Goal: Feedback & Contribution: Submit feedback/report problem

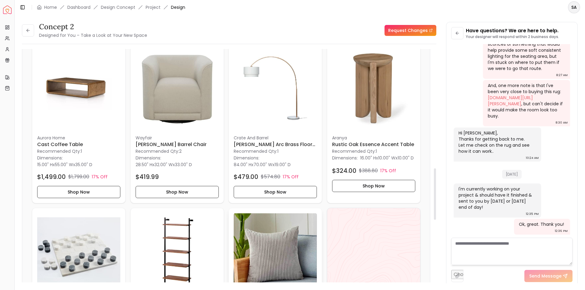
scroll to position [540, 0]
click at [86, 82] on img at bounding box center [78, 88] width 83 height 83
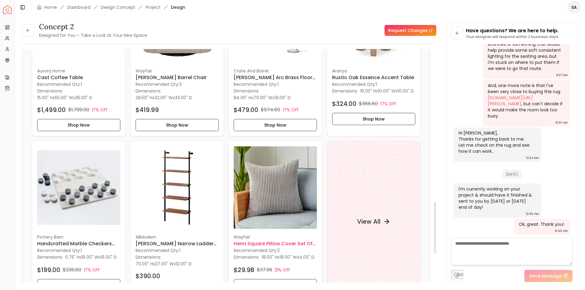
scroll to position [692, 0]
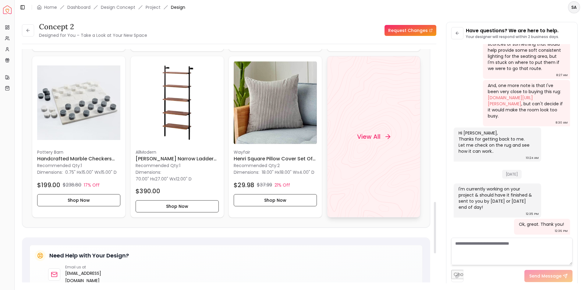
click at [377, 136] on h4 "View All" at bounding box center [368, 136] width 23 height 9
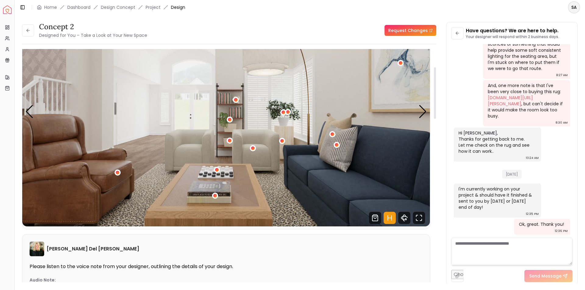
scroll to position [0, 0]
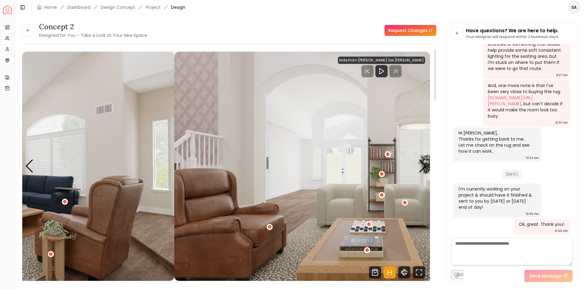
click at [471, 199] on div "concept 2 Designed for You – Take a Look at Your New Space Request Changes conc…" at bounding box center [299, 149] width 555 height 254
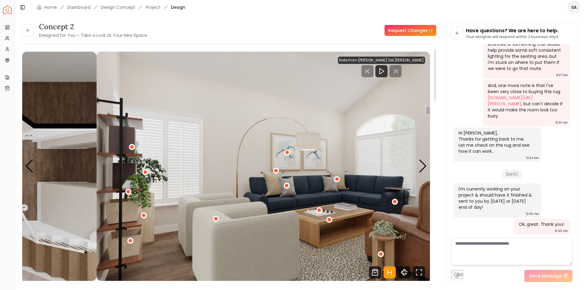
click at [471, 184] on div "concept 2 Designed for You – Take a Look at Your New Space Request Changes conc…" at bounding box center [299, 149] width 555 height 254
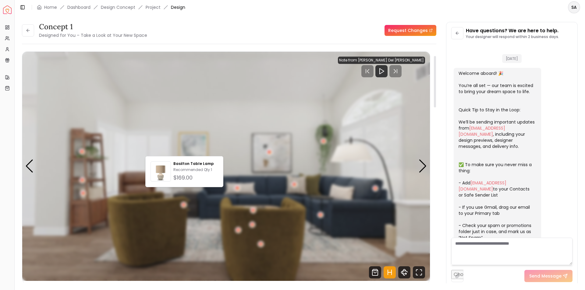
scroll to position [880, 0]
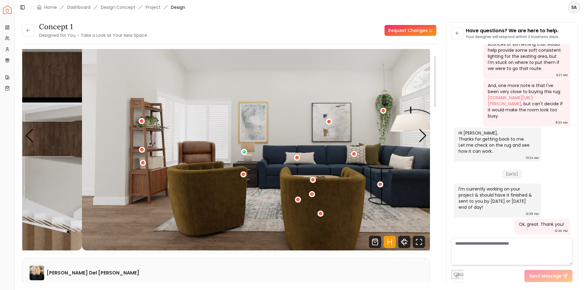
click at [392, 164] on img "1 / 4" at bounding box center [285, 135] width 407 height 229
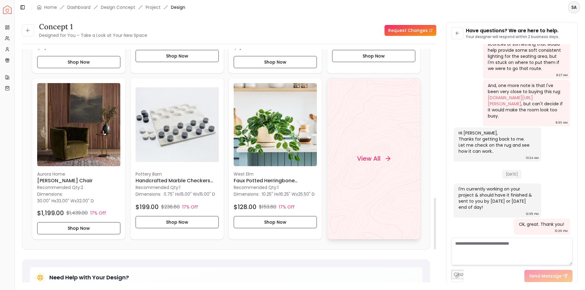
scroll to position [670, 0]
click at [370, 168] on div "View All" at bounding box center [373, 159] width 48 height 18
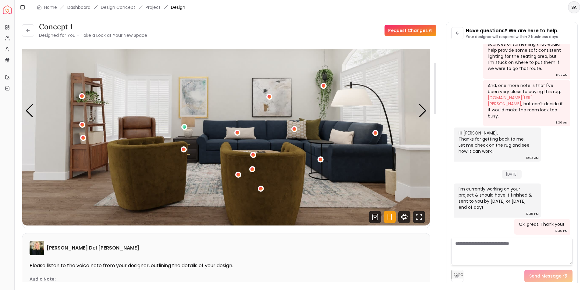
scroll to position [61, 0]
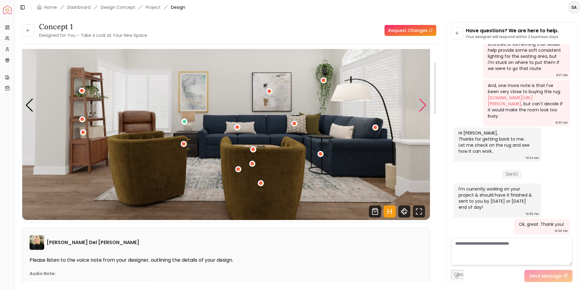
click at [425, 104] on div "Next slide" at bounding box center [422, 105] width 8 height 13
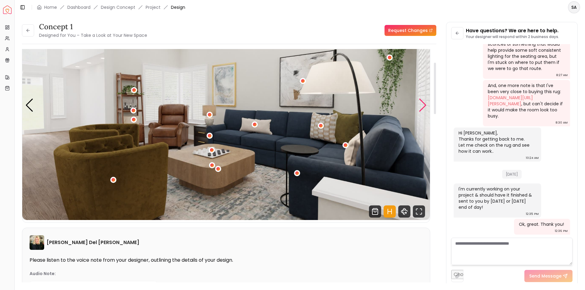
click at [425, 104] on div "Next slide" at bounding box center [422, 105] width 8 height 13
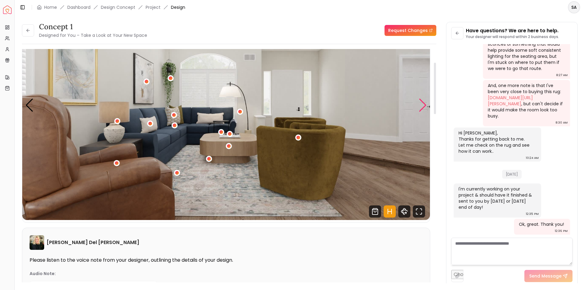
click at [425, 104] on div "Next slide" at bounding box center [422, 105] width 8 height 13
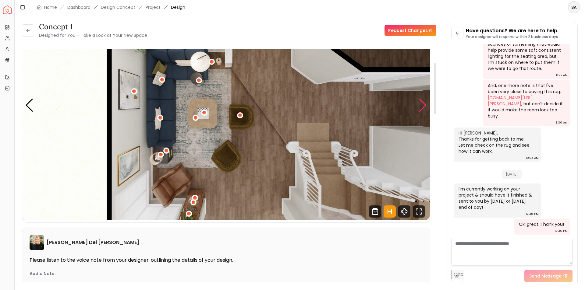
click at [425, 104] on div "Next slide" at bounding box center [422, 105] width 8 height 13
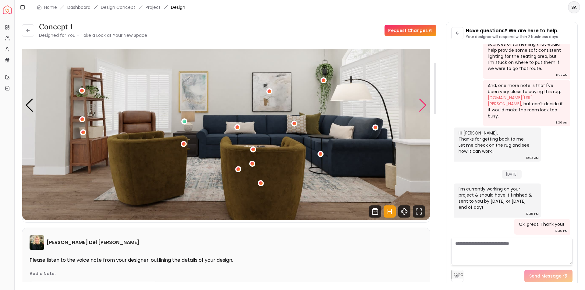
click at [425, 104] on div "Next slide" at bounding box center [422, 105] width 8 height 13
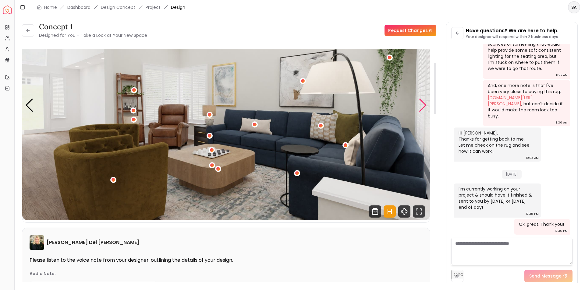
click at [425, 104] on div "Next slide" at bounding box center [422, 105] width 8 height 13
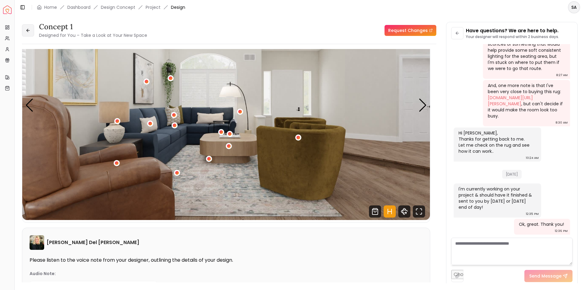
click at [32, 32] on button at bounding box center [28, 30] width 12 height 12
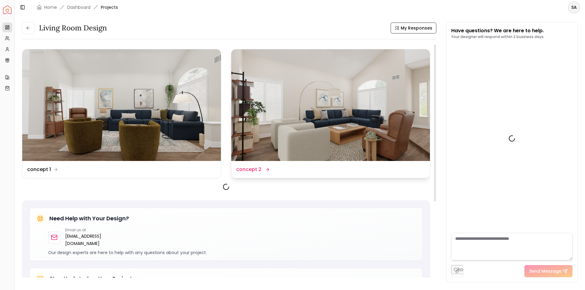
click at [295, 130] on img at bounding box center [330, 105] width 199 height 112
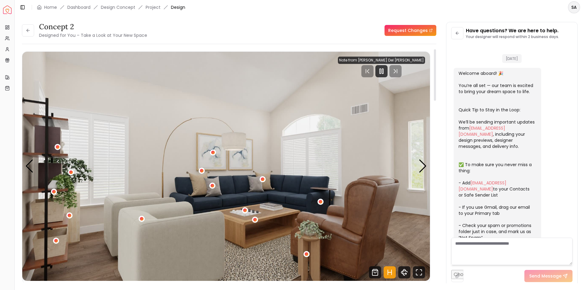
scroll to position [880, 0]
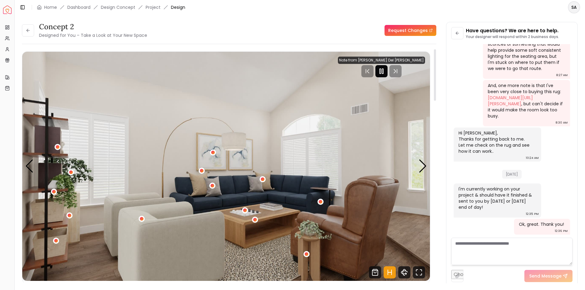
click at [385, 68] on icon "Pause" at bounding box center [381, 71] width 7 height 7
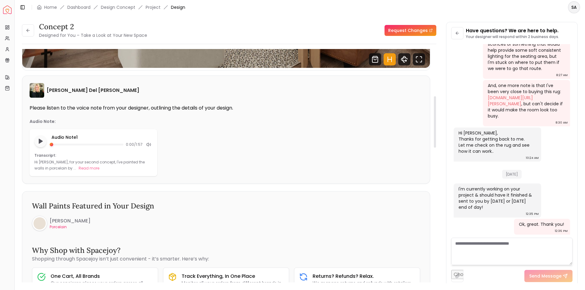
scroll to position [30, 0]
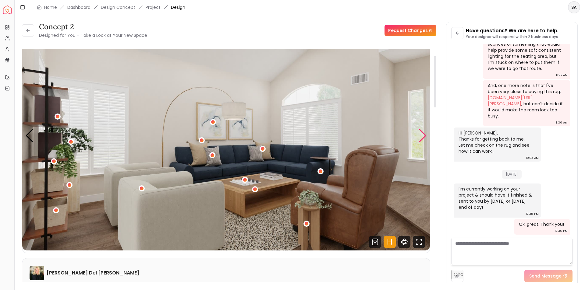
click at [420, 137] on div "Next slide" at bounding box center [422, 135] width 8 height 13
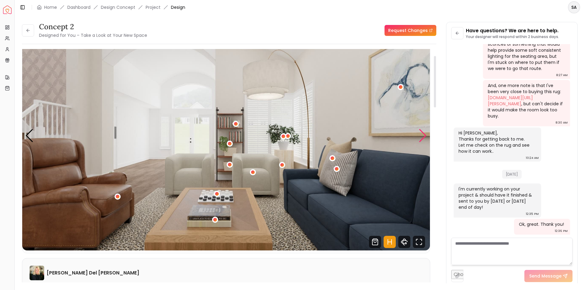
click at [420, 137] on div "Next slide" at bounding box center [422, 135] width 8 height 13
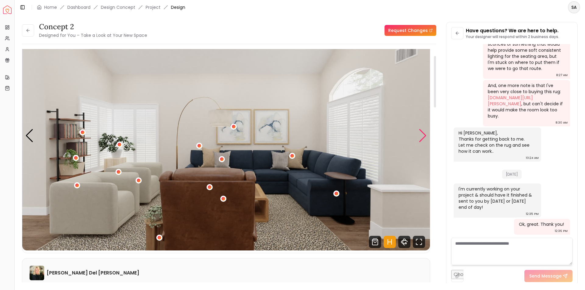
click at [420, 137] on div "Next slide" at bounding box center [422, 135] width 8 height 13
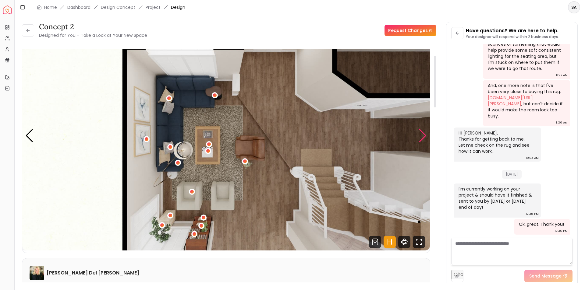
click at [424, 133] on div "Next slide" at bounding box center [422, 135] width 8 height 13
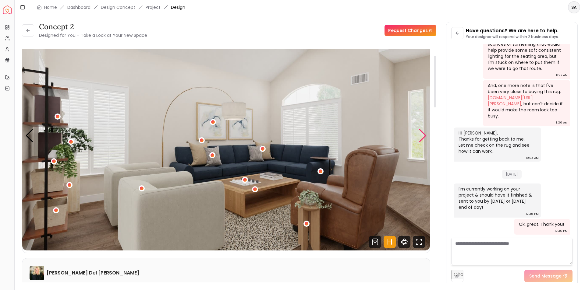
click at [424, 133] on div "Next slide" at bounding box center [422, 135] width 8 height 13
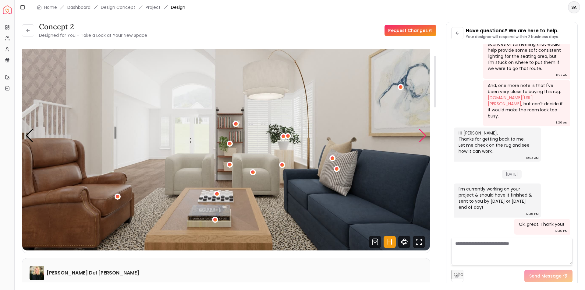
click at [419, 139] on div "Next slide" at bounding box center [422, 135] width 8 height 13
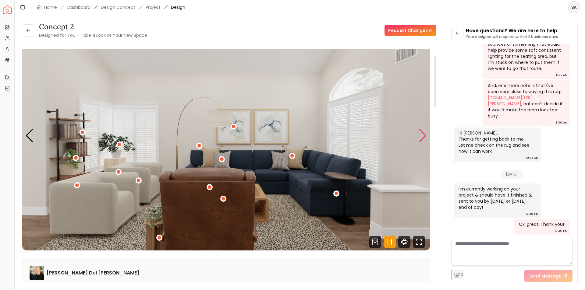
click at [419, 139] on div "Next slide" at bounding box center [422, 135] width 8 height 13
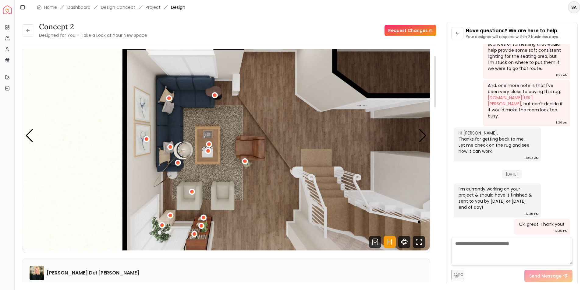
click at [238, 125] on img "4 / 4" at bounding box center [225, 135] width 407 height 229
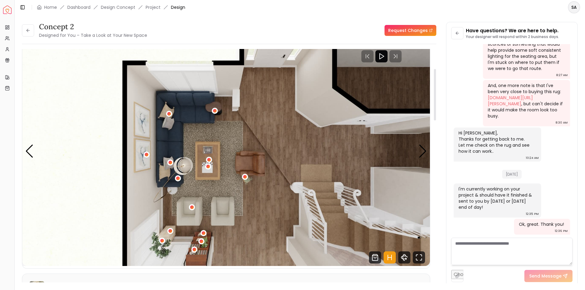
scroll to position [0, 0]
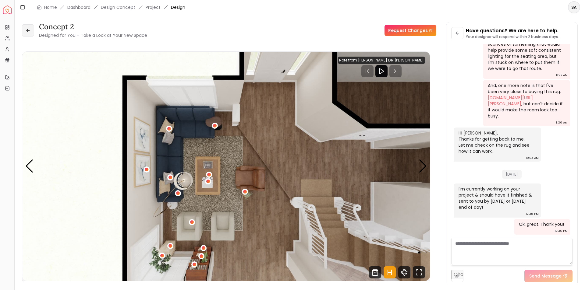
click at [26, 33] on icon at bounding box center [28, 30] width 5 height 5
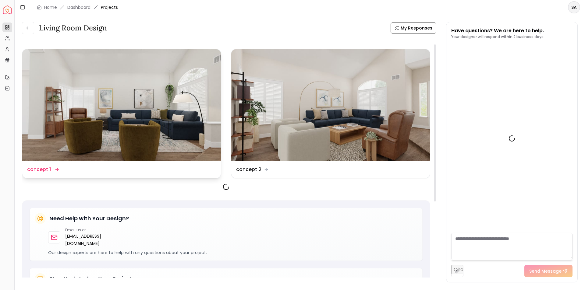
click at [134, 126] on img at bounding box center [121, 105] width 199 height 112
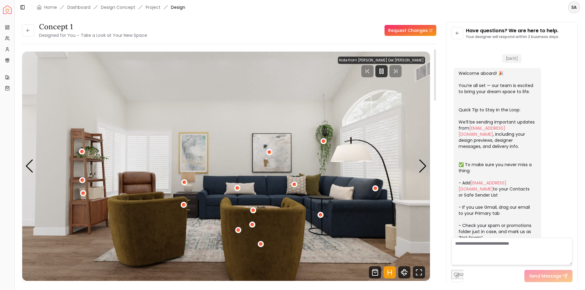
scroll to position [880, 0]
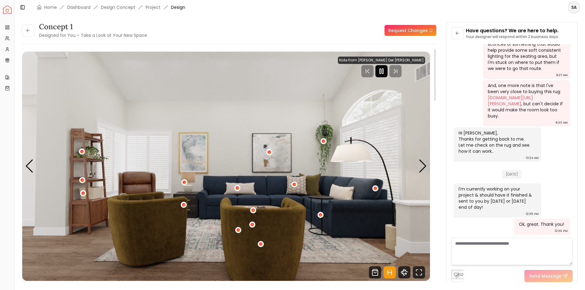
click at [385, 70] on icon "Pause" at bounding box center [381, 71] width 7 height 7
click at [421, 165] on div "Next slide" at bounding box center [422, 166] width 8 height 13
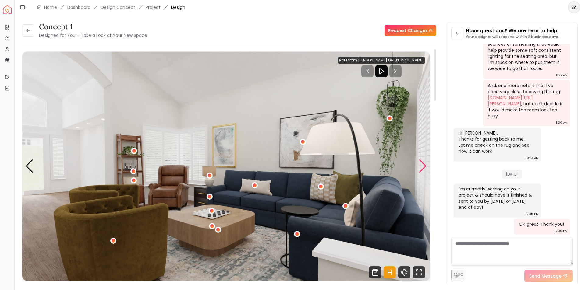
click at [421, 165] on div "Next slide" at bounding box center [422, 166] width 8 height 13
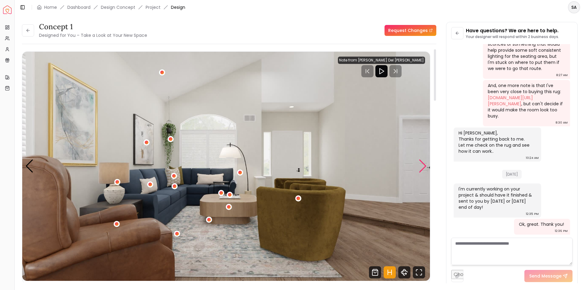
click at [421, 165] on div "Next slide" at bounding box center [422, 166] width 8 height 13
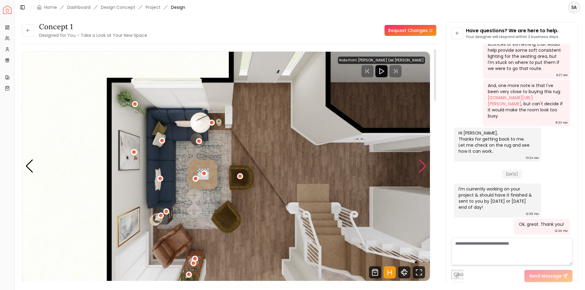
click at [420, 165] on div "Next slide" at bounding box center [422, 166] width 8 height 13
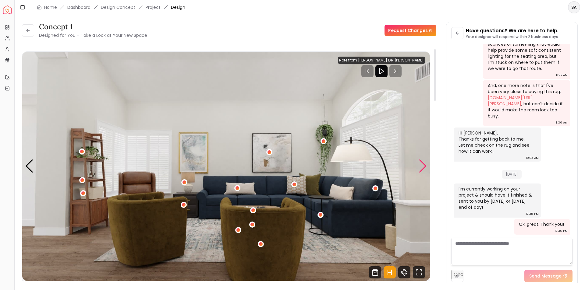
click at [420, 165] on div "Next slide" at bounding box center [422, 166] width 8 height 13
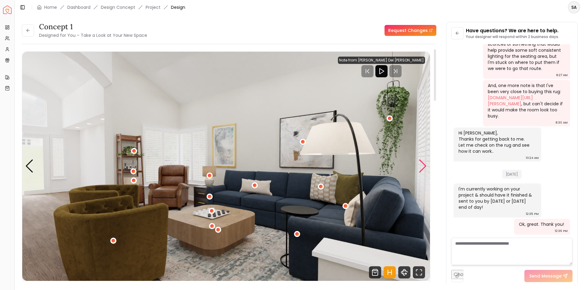
click at [420, 165] on div "Next slide" at bounding box center [422, 166] width 8 height 13
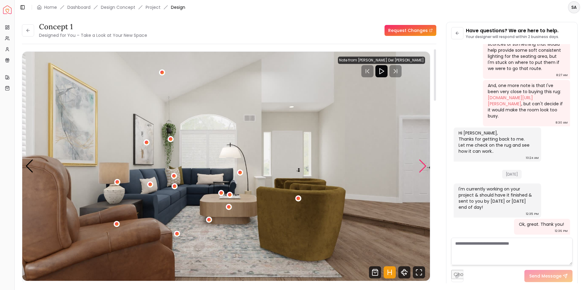
click at [420, 165] on div "Next slide" at bounding box center [422, 166] width 8 height 13
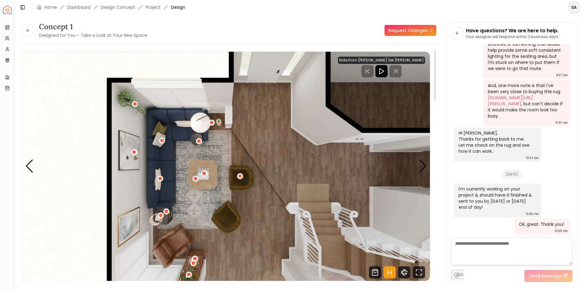
click at [416, 170] on img "4 / 4" at bounding box center [225, 166] width 407 height 229
click at [422, 166] on div "Next slide" at bounding box center [422, 166] width 8 height 13
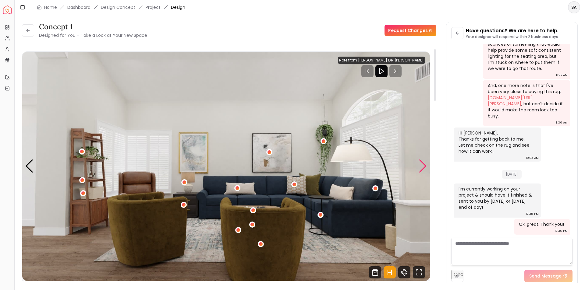
click at [419, 167] on div "Next slide" at bounding box center [422, 166] width 8 height 13
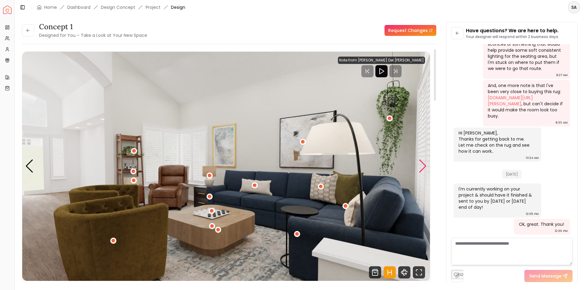
click at [419, 167] on div "Next slide" at bounding box center [422, 166] width 8 height 13
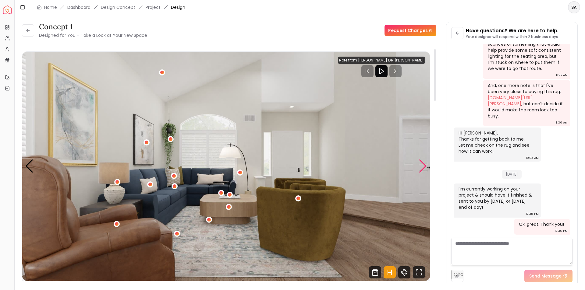
click at [419, 167] on div "Next slide" at bounding box center [422, 166] width 8 height 13
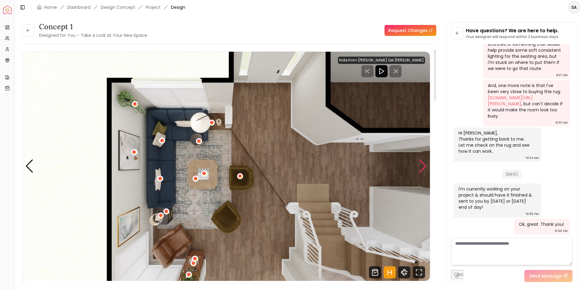
click at [419, 167] on div "Next slide" at bounding box center [422, 166] width 8 height 13
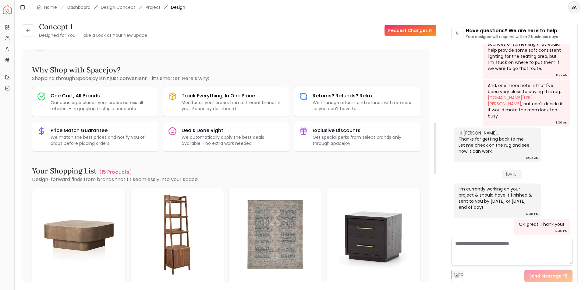
scroll to position [396, 0]
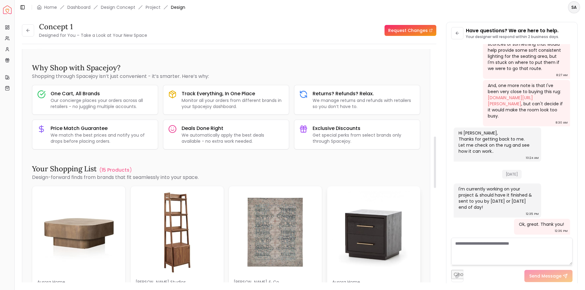
click at [371, 225] on img at bounding box center [373, 232] width 83 height 83
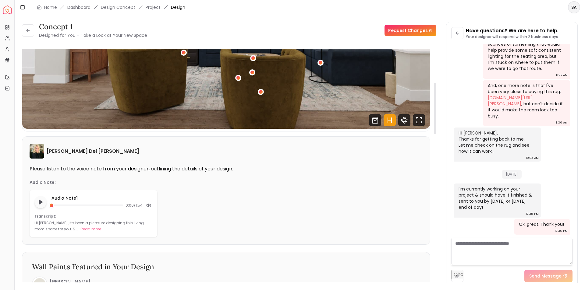
scroll to position [0, 0]
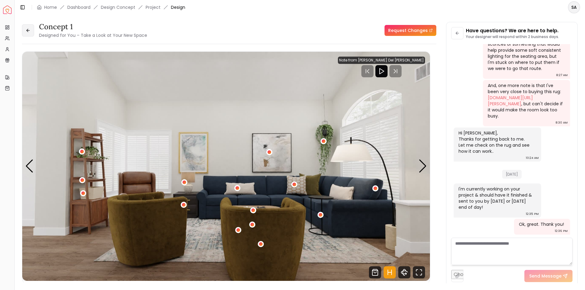
click at [26, 34] on button at bounding box center [28, 30] width 12 height 12
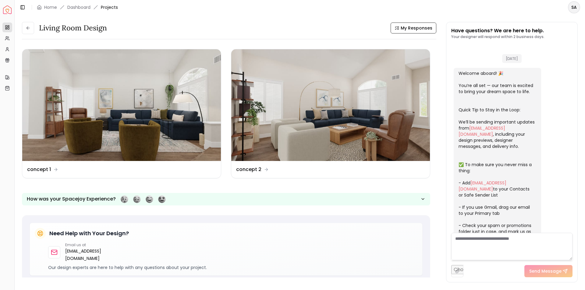
scroll to position [885, 0]
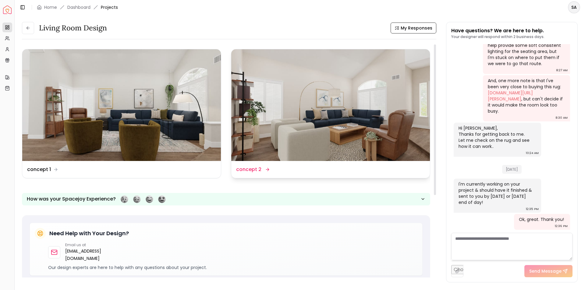
click at [255, 168] on dd "concept 2" at bounding box center [248, 169] width 25 height 7
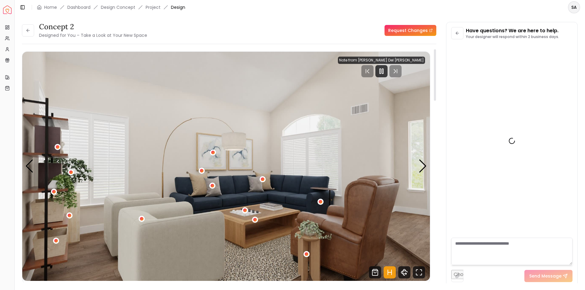
scroll to position [880, 0]
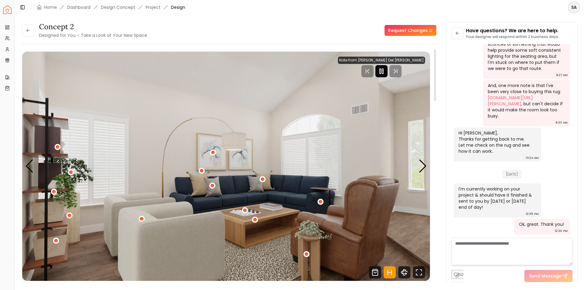
click at [385, 71] on icon "Pause" at bounding box center [381, 71] width 7 height 7
click at [230, 144] on img "1 / 4" at bounding box center [225, 166] width 407 height 229
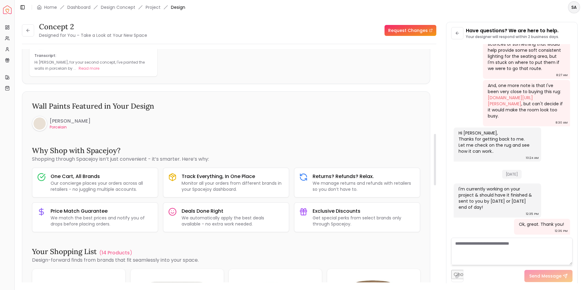
scroll to position [426, 0]
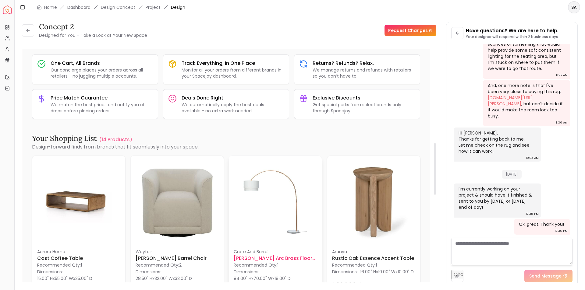
click at [292, 227] on img at bounding box center [275, 202] width 83 height 83
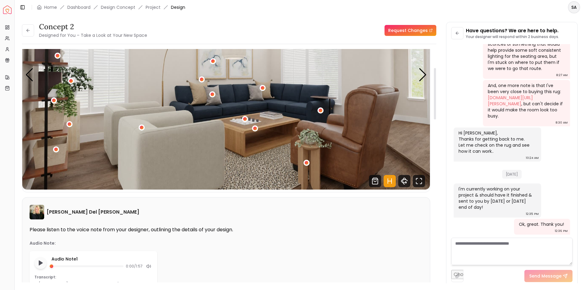
scroll to position [30, 0]
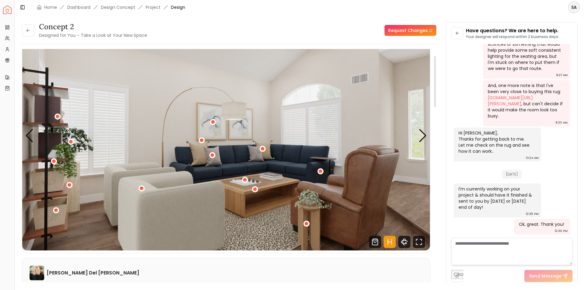
click at [418, 138] on img "1 / 4" at bounding box center [225, 135] width 407 height 229
click at [418, 137] on img "1 / 4" at bounding box center [225, 135] width 407 height 229
click at [423, 136] on div "Next slide" at bounding box center [422, 135] width 8 height 13
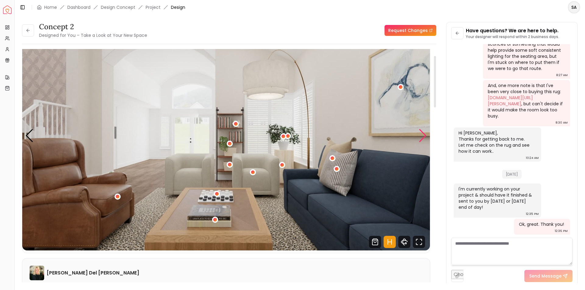
click at [423, 136] on div "Next slide" at bounding box center [422, 135] width 8 height 13
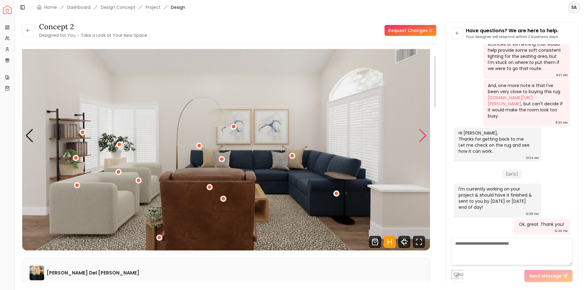
click at [423, 136] on div "Next slide" at bounding box center [422, 135] width 8 height 13
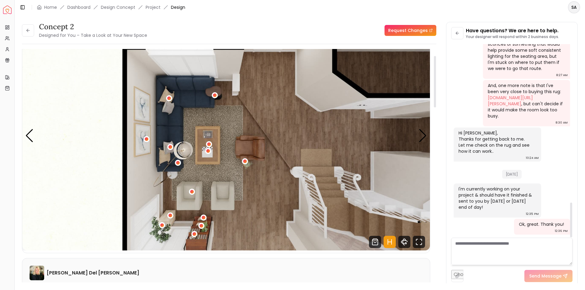
click at [460, 244] on textarea at bounding box center [511, 251] width 121 height 27
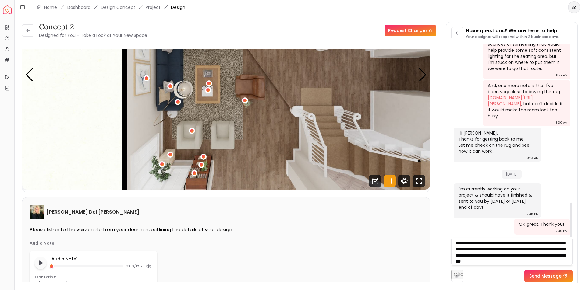
scroll to position [6, 0]
click at [485, 261] on textarea "**********" at bounding box center [511, 251] width 121 height 27
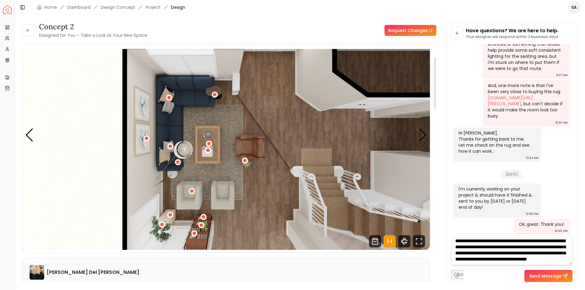
scroll to position [30, 0]
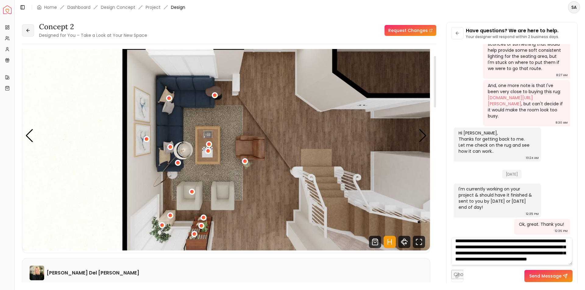
type textarea "**********"
click at [30, 31] on button at bounding box center [28, 30] width 12 height 12
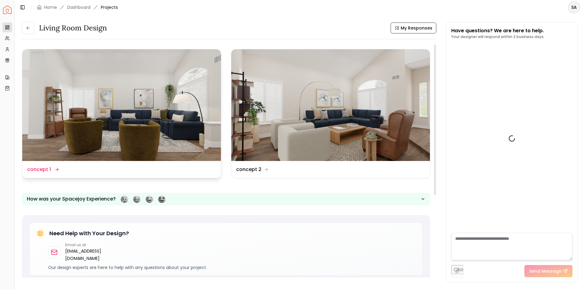
click at [164, 136] on img at bounding box center [121, 105] width 199 height 112
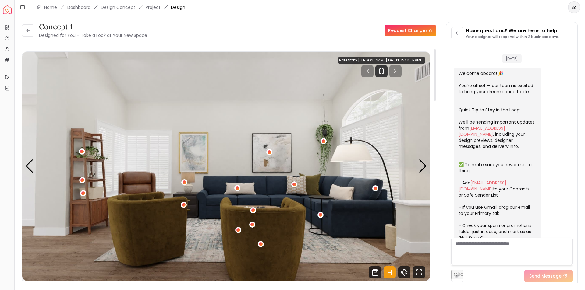
scroll to position [880, 0]
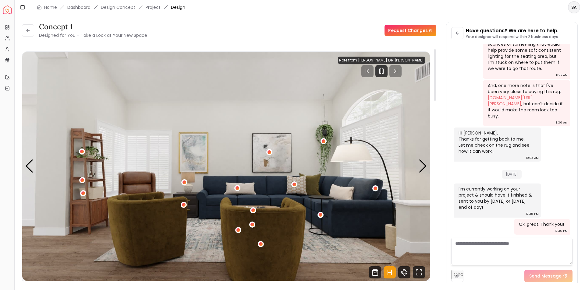
drag, startPoint x: 396, startPoint y: 72, endPoint x: 396, endPoint y: 110, distance: 38.4
click at [385, 72] on icon "Pause" at bounding box center [381, 71] width 7 height 7
click at [422, 167] on div "Next slide" at bounding box center [422, 166] width 8 height 13
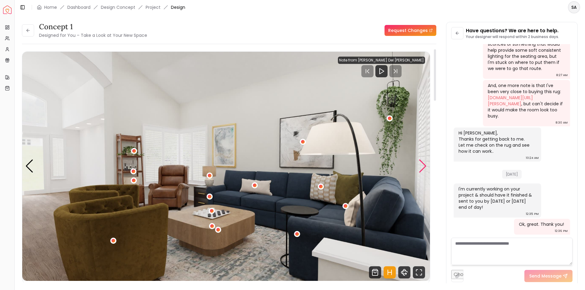
click at [422, 167] on div "Next slide" at bounding box center [422, 166] width 8 height 13
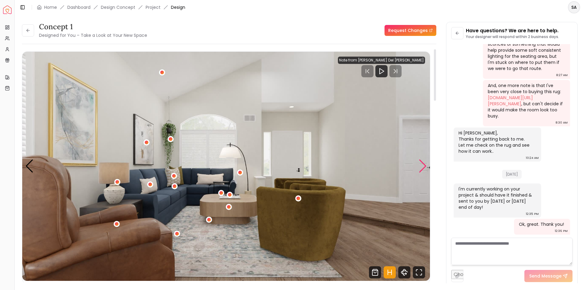
click at [422, 167] on div "Next slide" at bounding box center [422, 166] width 8 height 13
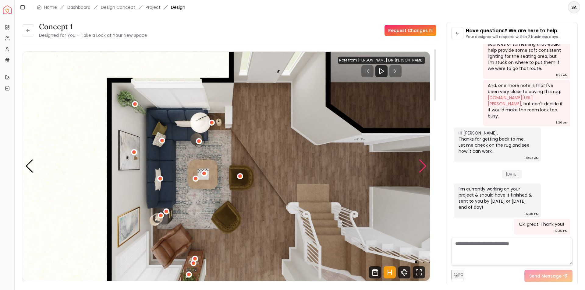
click at [422, 165] on div "Next slide" at bounding box center [422, 166] width 8 height 13
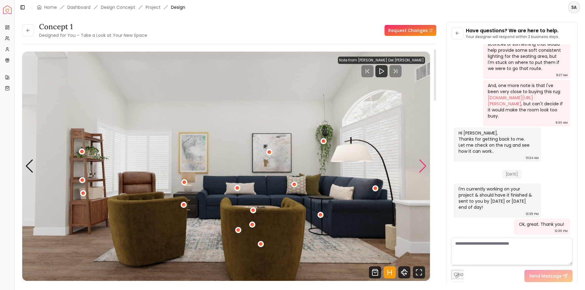
click at [422, 165] on div "Next slide" at bounding box center [422, 166] width 8 height 13
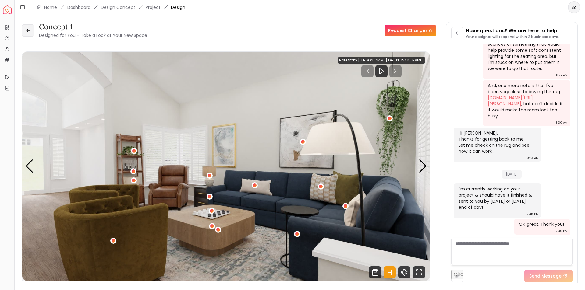
click at [24, 28] on button at bounding box center [28, 30] width 12 height 12
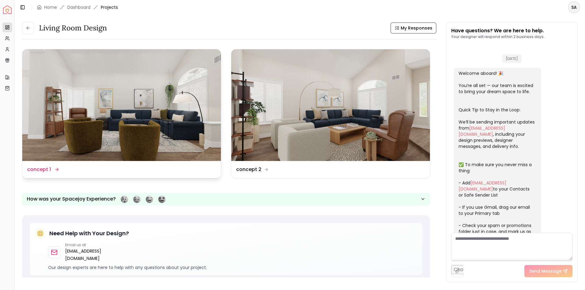
scroll to position [885, 0]
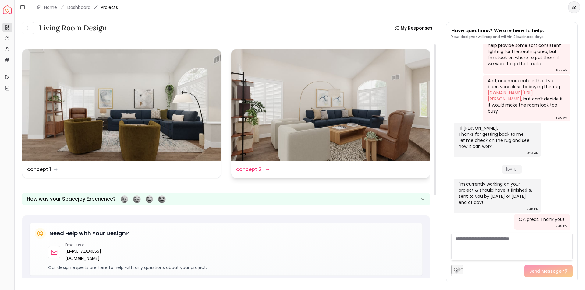
click at [292, 126] on img at bounding box center [330, 105] width 199 height 112
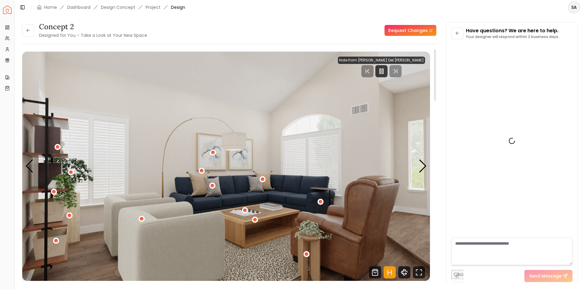
scroll to position [880, 0]
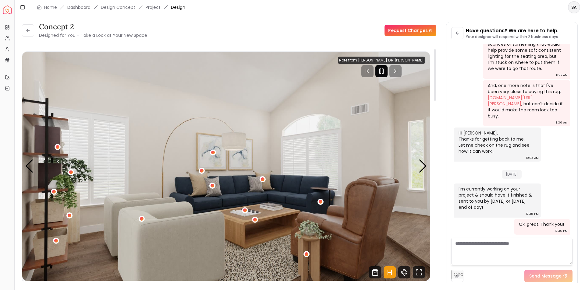
click at [381, 70] on rect "Pause" at bounding box center [379, 71] width 1 height 5
click at [422, 167] on div "Next slide" at bounding box center [422, 166] width 8 height 13
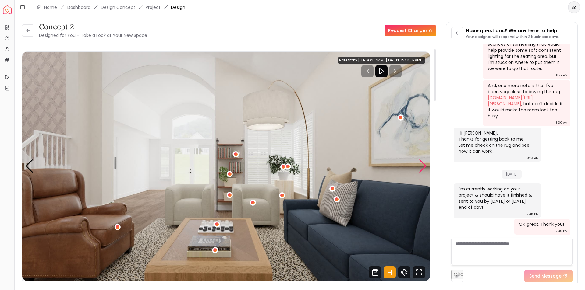
click at [422, 167] on div "Next slide" at bounding box center [422, 166] width 8 height 13
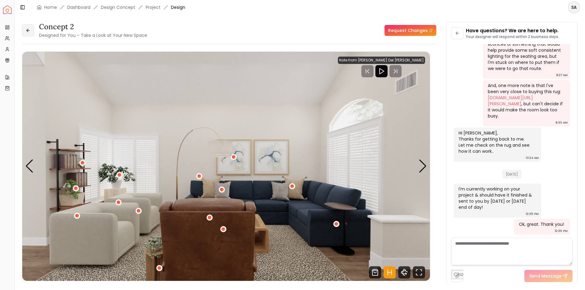
click at [28, 28] on icon at bounding box center [28, 30] width 5 height 5
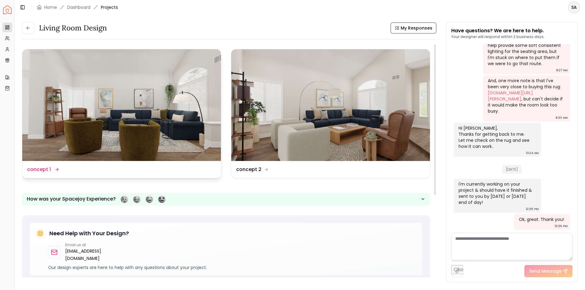
click at [150, 120] on img at bounding box center [121, 105] width 199 height 112
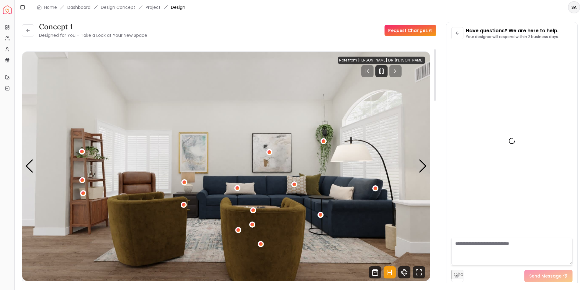
scroll to position [880, 0]
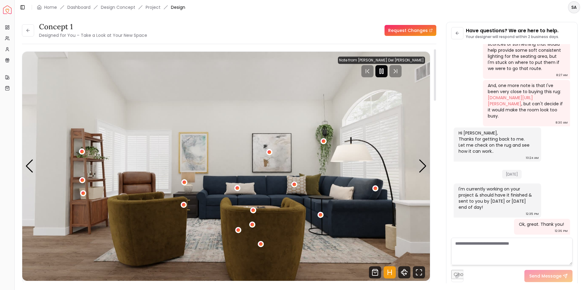
click at [385, 71] on icon "Pause" at bounding box center [381, 71] width 7 height 7
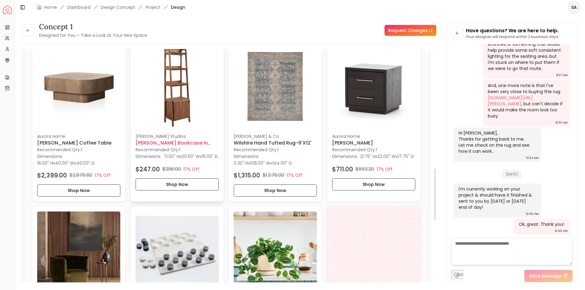
scroll to position [609, 0]
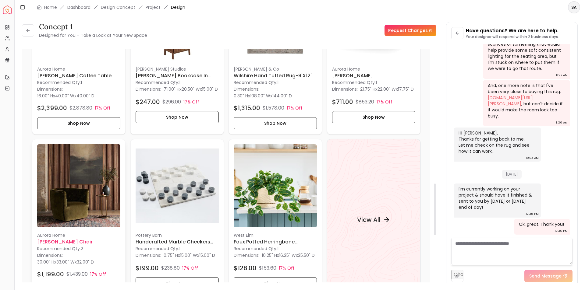
click at [75, 209] on img at bounding box center [78, 185] width 83 height 83
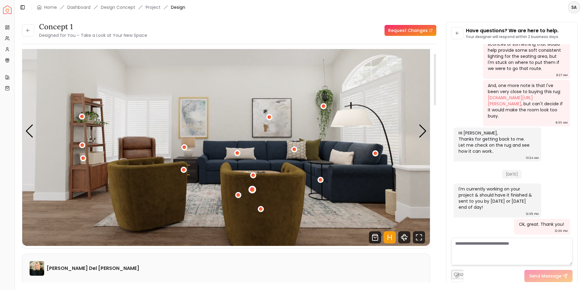
scroll to position [0, 0]
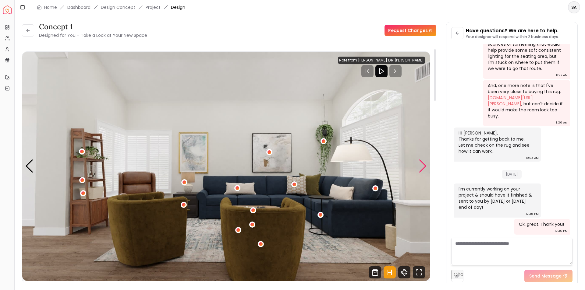
click at [420, 161] on div "Next slide" at bounding box center [422, 166] width 8 height 13
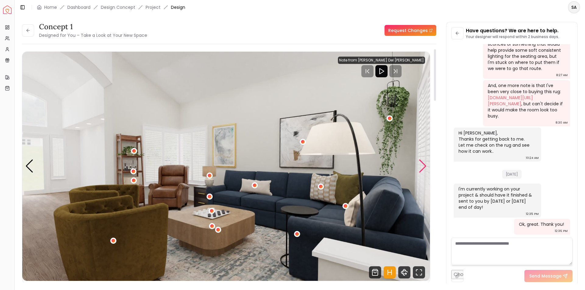
click at [420, 161] on div "Next slide" at bounding box center [422, 166] width 8 height 13
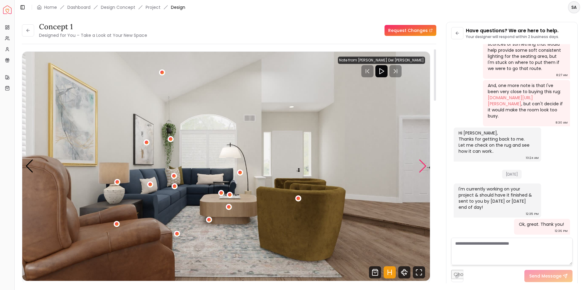
click at [420, 161] on div "Next slide" at bounding box center [422, 166] width 8 height 13
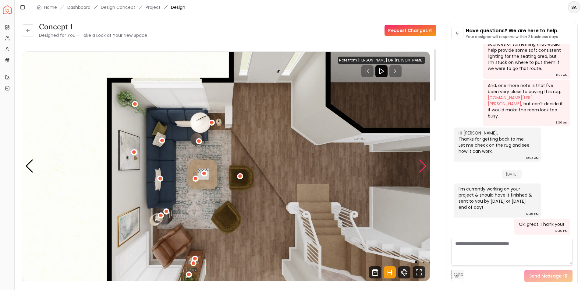
click at [420, 160] on div "Next slide" at bounding box center [422, 166] width 8 height 13
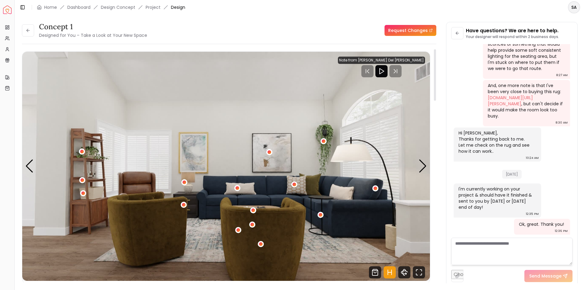
click at [418, 169] on img "1 / 4" at bounding box center [225, 166] width 407 height 229
click at [424, 169] on div "Next slide" at bounding box center [422, 166] width 8 height 13
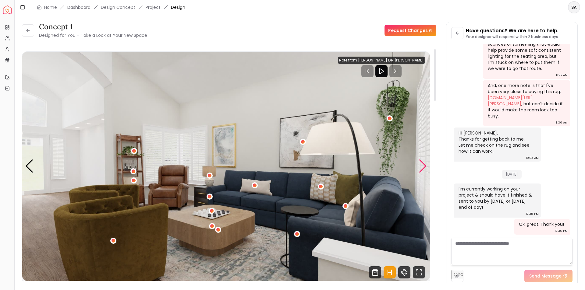
click at [421, 164] on div "Next slide" at bounding box center [422, 166] width 8 height 13
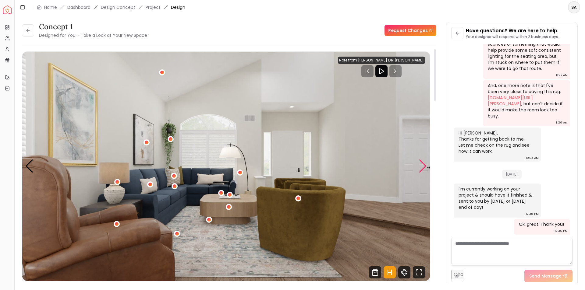
click at [421, 164] on div "Next slide" at bounding box center [422, 166] width 8 height 13
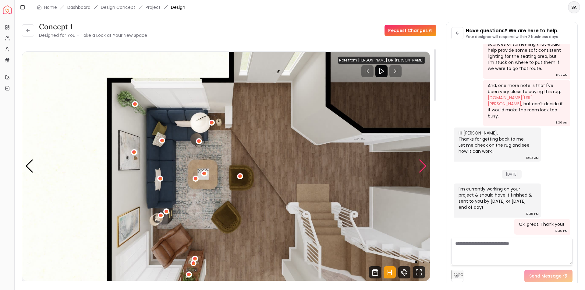
click at [421, 164] on div "Next slide" at bounding box center [422, 166] width 8 height 13
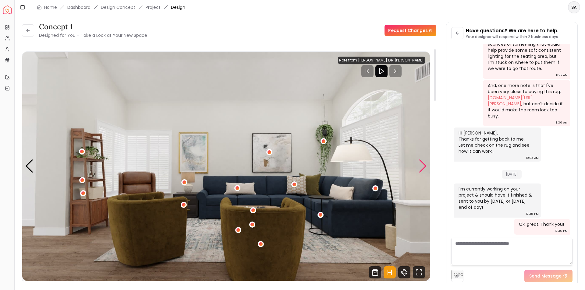
click at [421, 164] on div "Next slide" at bounding box center [422, 166] width 8 height 13
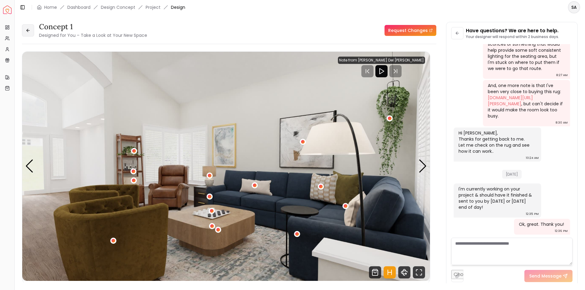
click at [27, 29] on icon at bounding box center [28, 30] width 5 height 5
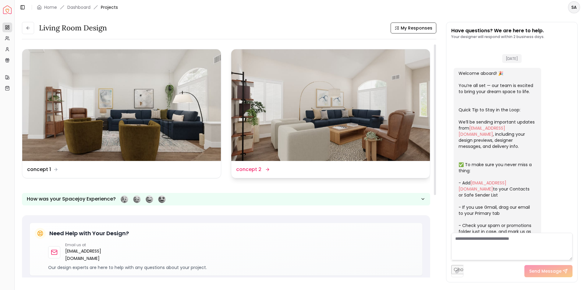
scroll to position [885, 0]
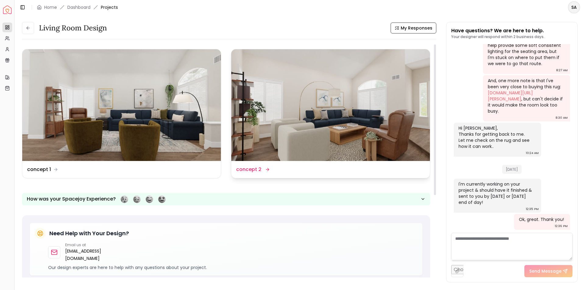
click at [295, 129] on img at bounding box center [330, 105] width 199 height 112
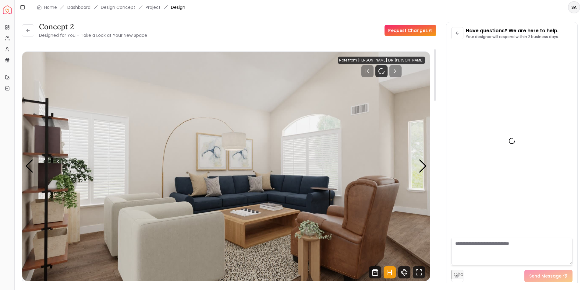
scroll to position [880, 0]
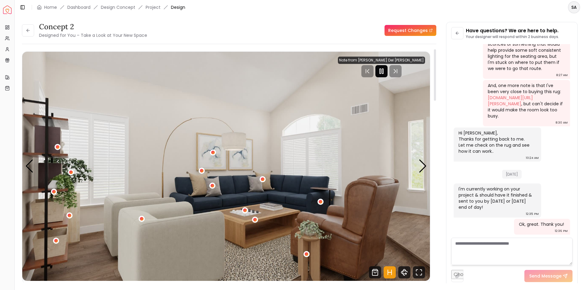
click at [385, 70] on icon "Pause" at bounding box center [381, 71] width 7 height 7
click at [422, 167] on div "Next slide" at bounding box center [422, 166] width 8 height 13
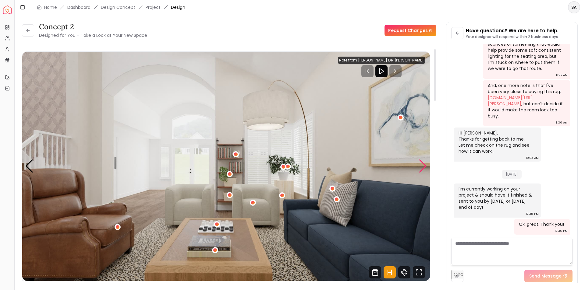
click at [422, 167] on div "Next slide" at bounding box center [422, 166] width 8 height 13
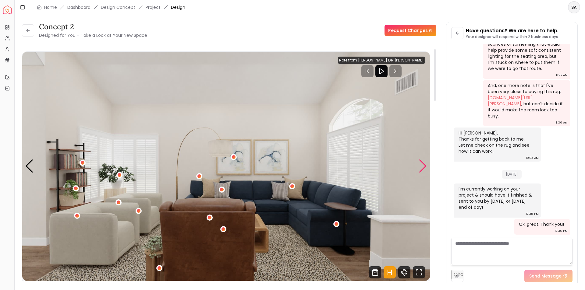
click at [422, 167] on div "Next slide" at bounding box center [422, 166] width 8 height 13
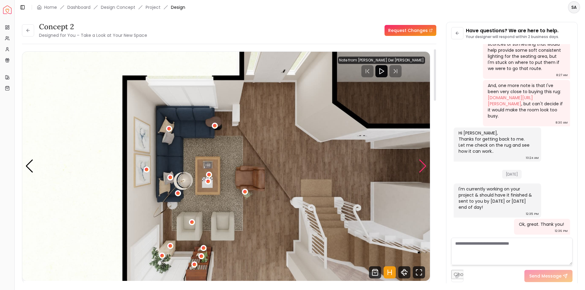
click at [422, 165] on div "Next slide" at bounding box center [422, 166] width 8 height 13
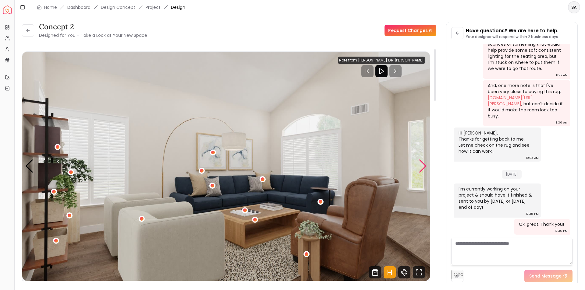
click at [422, 168] on div "Next slide" at bounding box center [422, 166] width 8 height 13
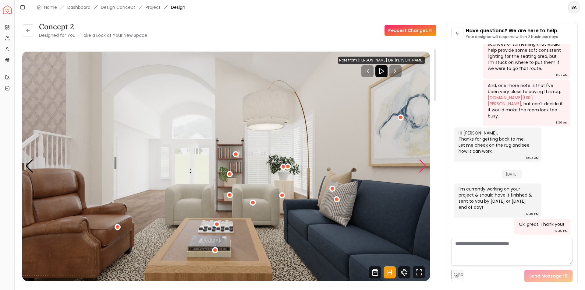
click at [422, 167] on div "Next slide" at bounding box center [422, 166] width 8 height 13
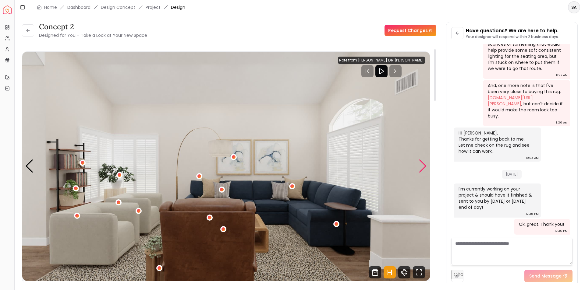
click at [422, 167] on div "Next slide" at bounding box center [422, 166] width 8 height 13
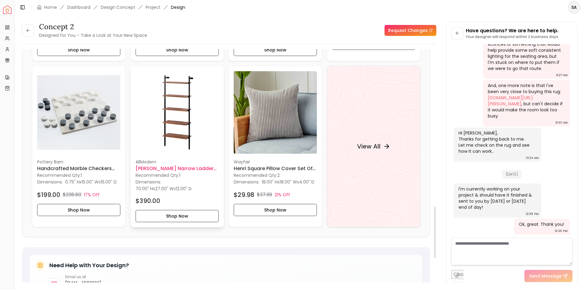
scroll to position [761, 0]
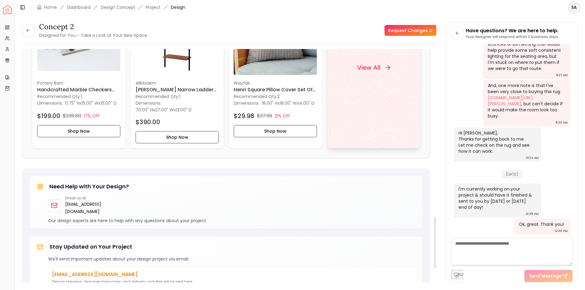
click at [397, 90] on div "View All" at bounding box center [373, 68] width 93 height 162
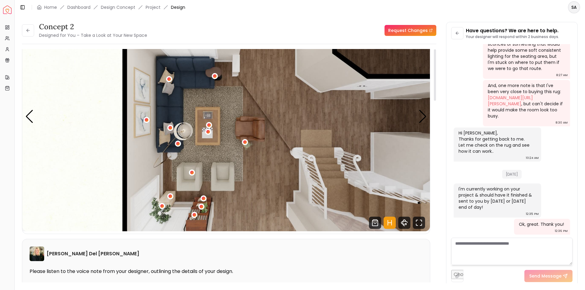
scroll to position [0, 0]
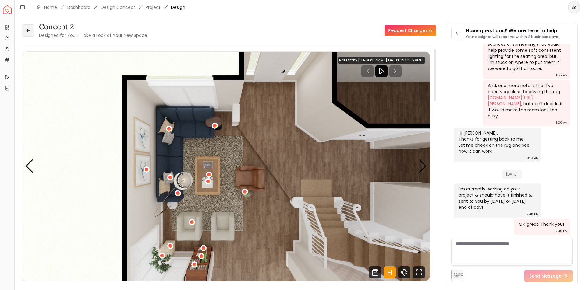
click at [29, 31] on icon at bounding box center [28, 30] width 5 height 5
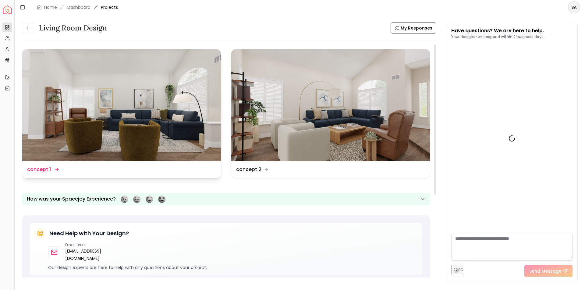
scroll to position [885, 0]
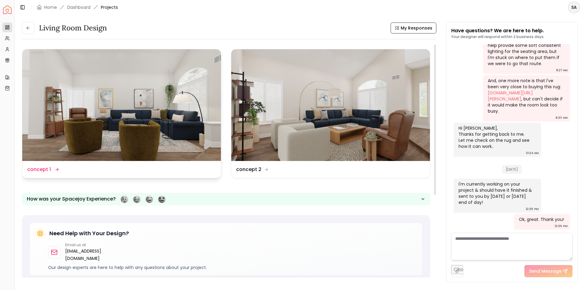
click at [131, 127] on img at bounding box center [121, 105] width 199 height 112
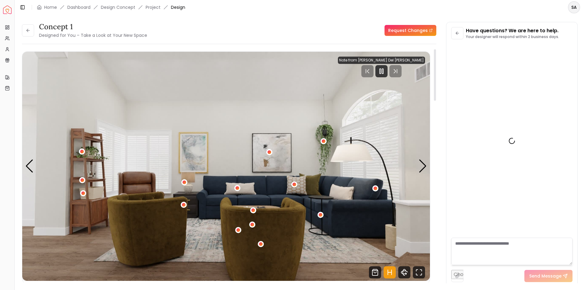
scroll to position [880, 0]
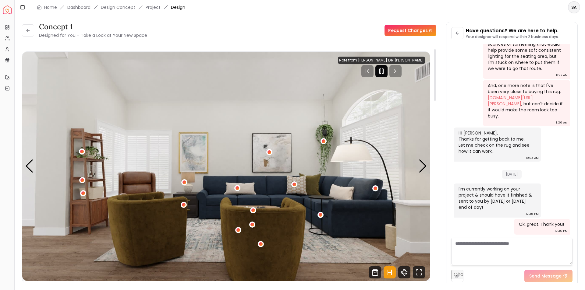
click at [383, 73] on rect "Pause" at bounding box center [382, 71] width 1 height 5
click at [30, 169] on div "Previous slide" at bounding box center [29, 166] width 8 height 13
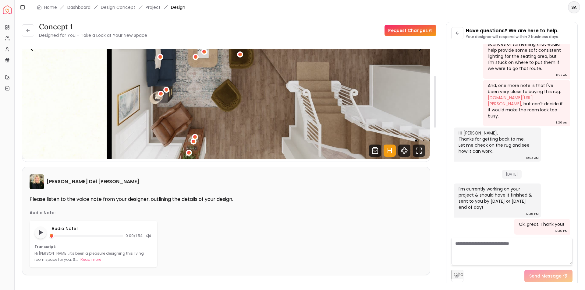
scroll to position [0, 0]
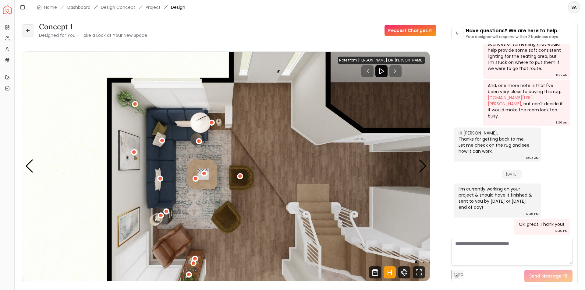
click at [29, 27] on button at bounding box center [28, 30] width 12 height 12
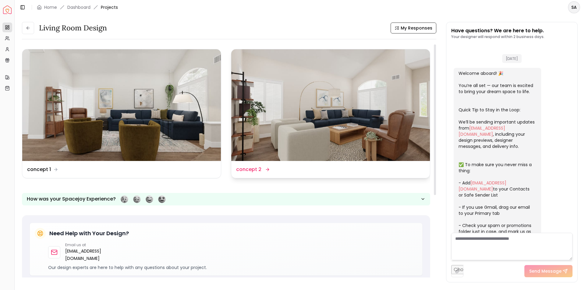
click at [292, 118] on img at bounding box center [330, 105] width 199 height 112
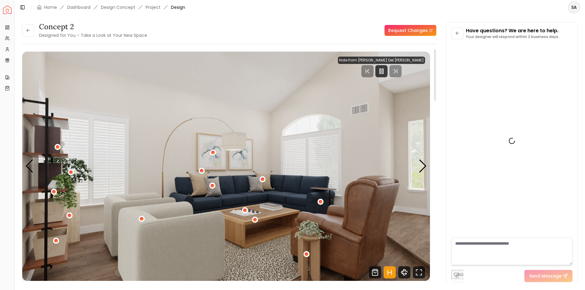
scroll to position [880, 0]
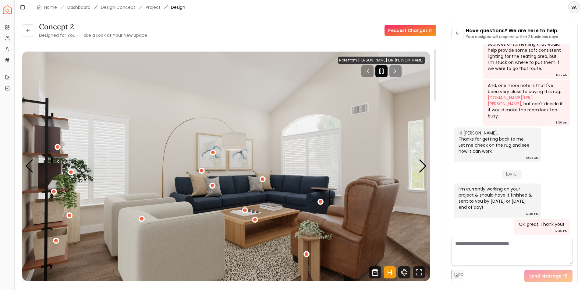
click at [385, 68] on icon "Pause" at bounding box center [381, 71] width 7 height 7
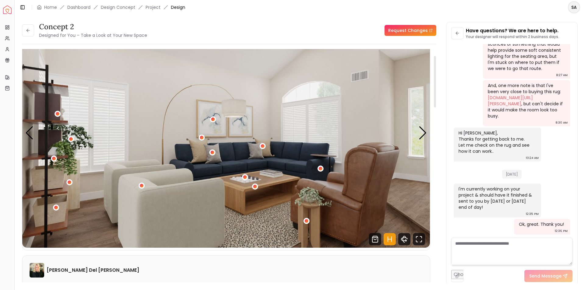
scroll to position [30, 0]
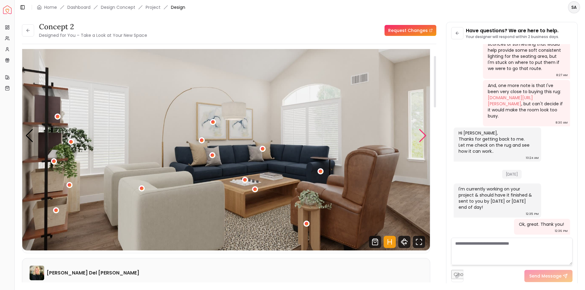
click at [419, 135] on div "Next slide" at bounding box center [422, 135] width 8 height 13
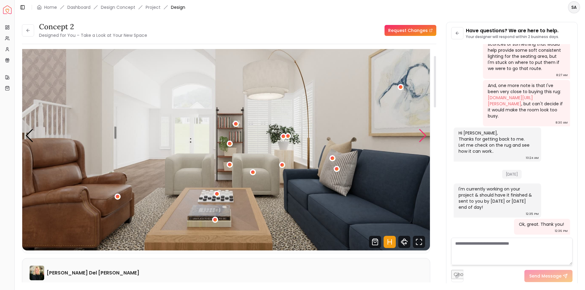
click at [419, 135] on div "Next slide" at bounding box center [422, 135] width 8 height 13
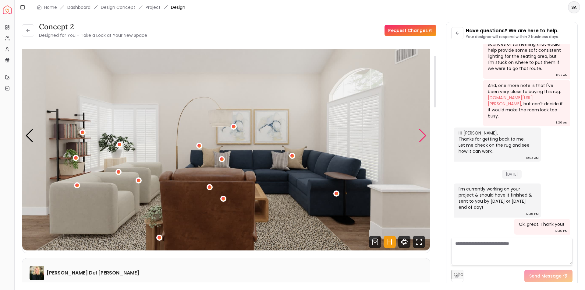
click at [419, 135] on div "Next slide" at bounding box center [422, 135] width 8 height 13
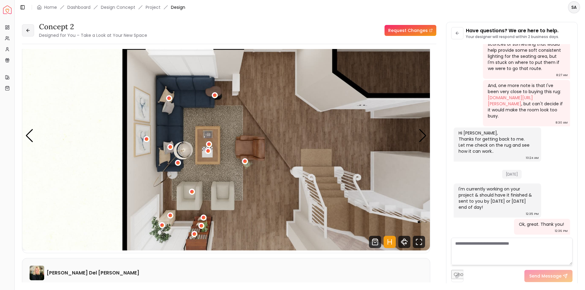
click at [29, 29] on icon at bounding box center [28, 30] width 5 height 5
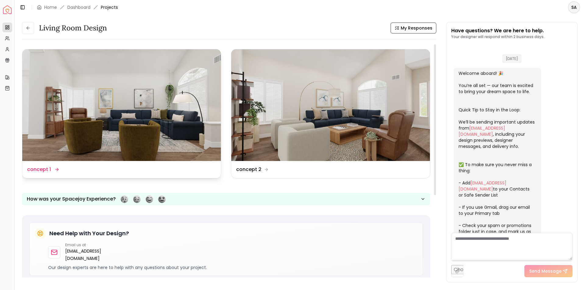
scroll to position [885, 0]
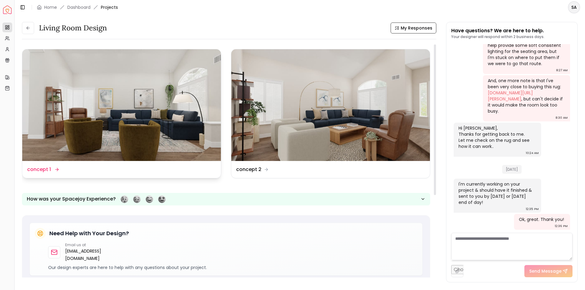
click at [140, 131] on img at bounding box center [121, 105] width 199 height 112
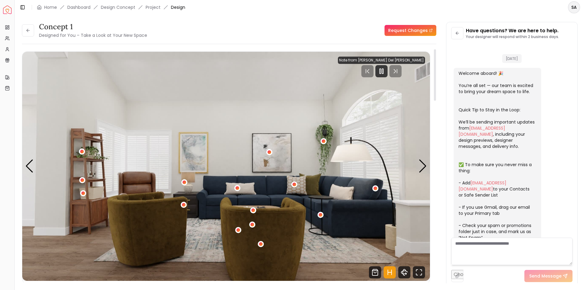
scroll to position [880, 0]
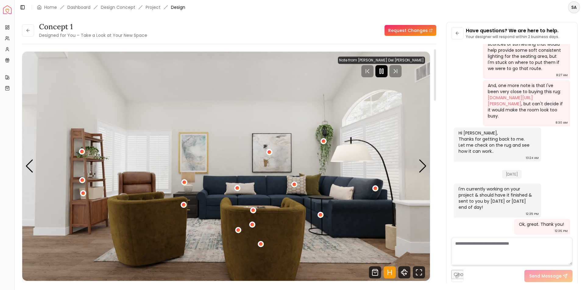
click at [381, 73] on rect "Pause" at bounding box center [379, 71] width 1 height 5
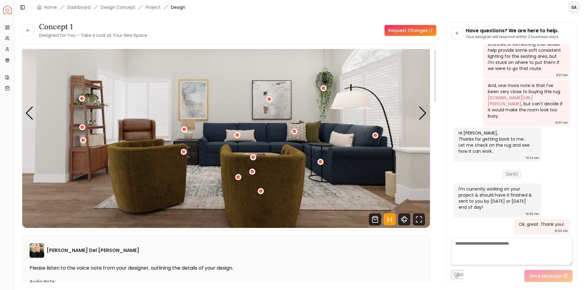
scroll to position [0, 0]
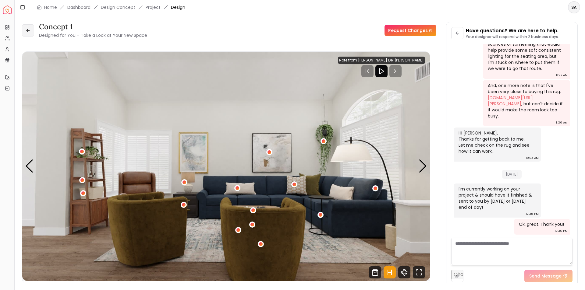
click at [26, 28] on icon at bounding box center [28, 30] width 5 height 5
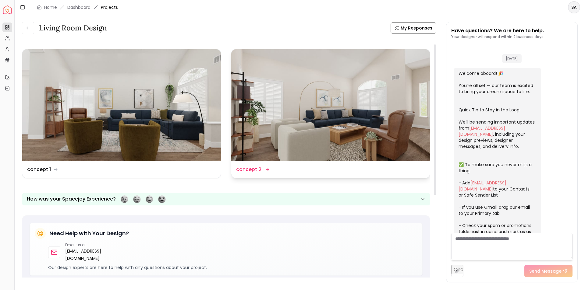
scroll to position [885, 0]
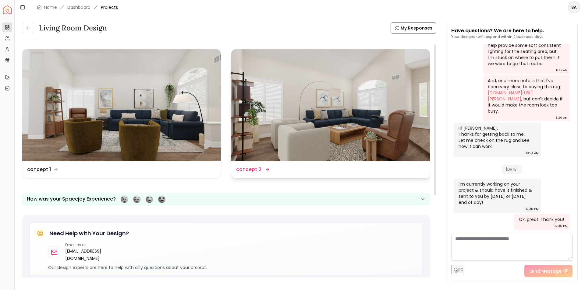
click at [316, 104] on img at bounding box center [330, 105] width 199 height 112
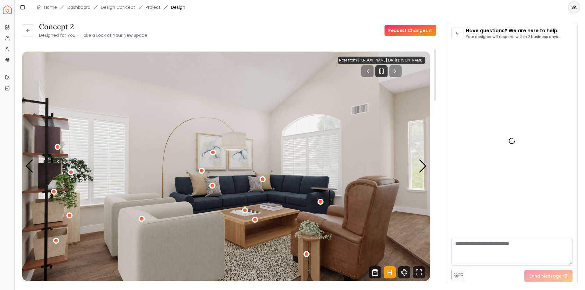
scroll to position [880, 0]
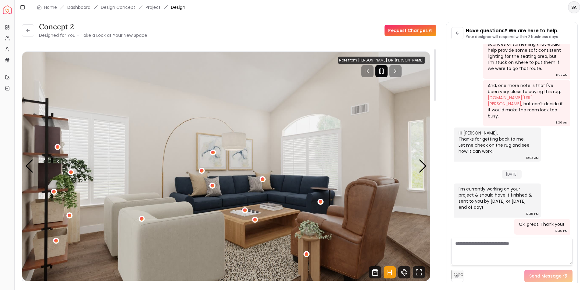
click at [385, 74] on icon "Pause" at bounding box center [381, 71] width 7 height 7
click at [420, 166] on div "Next slide" at bounding box center [422, 166] width 8 height 13
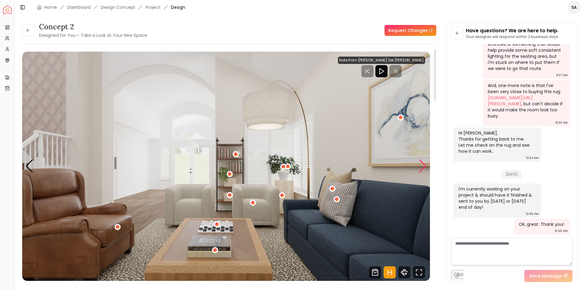
click at [421, 165] on div "Next slide" at bounding box center [422, 166] width 8 height 13
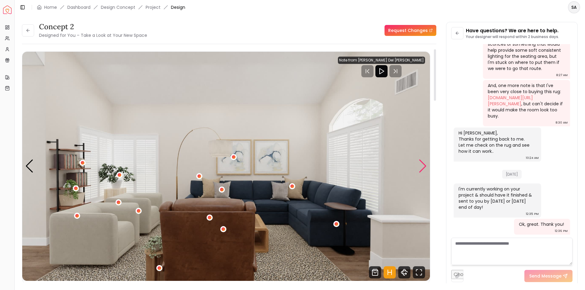
click at [420, 164] on div "Next slide" at bounding box center [422, 166] width 8 height 13
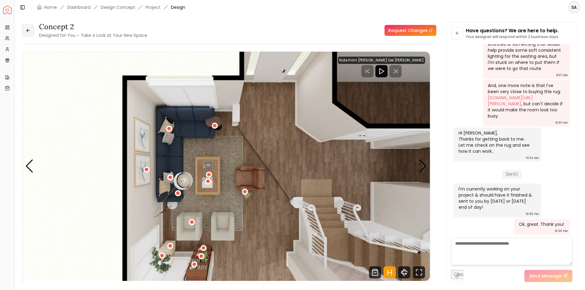
click at [27, 32] on button at bounding box center [28, 30] width 12 height 12
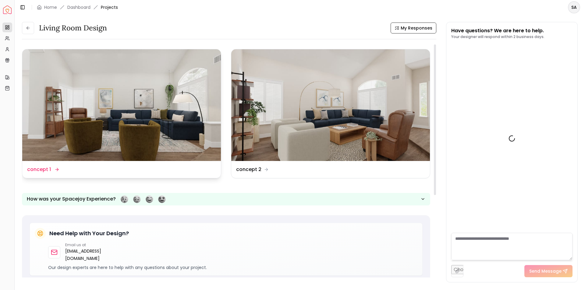
click at [172, 117] on img at bounding box center [121, 105] width 199 height 112
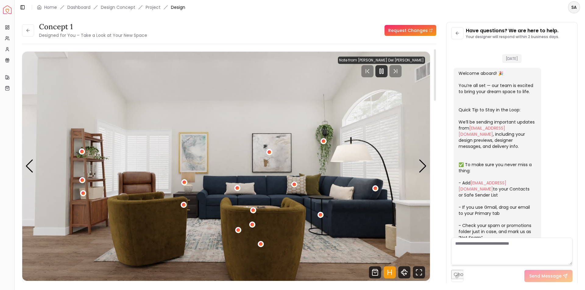
scroll to position [880, 0]
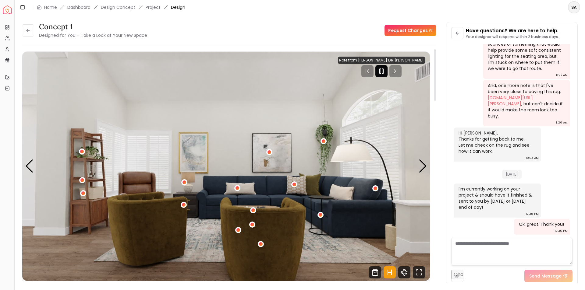
click at [385, 70] on icon "Pause" at bounding box center [381, 71] width 7 height 7
click at [425, 168] on div "Next slide" at bounding box center [422, 166] width 8 height 13
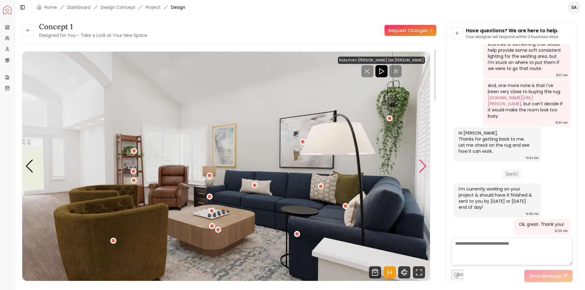
click at [423, 167] on div "Next slide" at bounding box center [422, 166] width 8 height 13
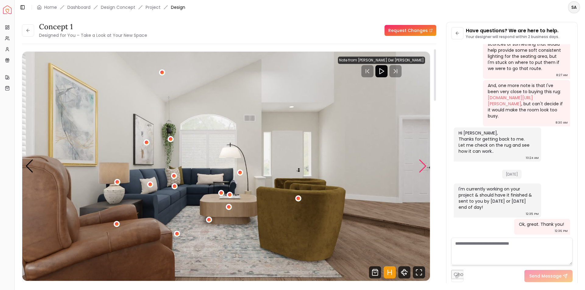
click at [423, 167] on div "Next slide" at bounding box center [422, 166] width 8 height 13
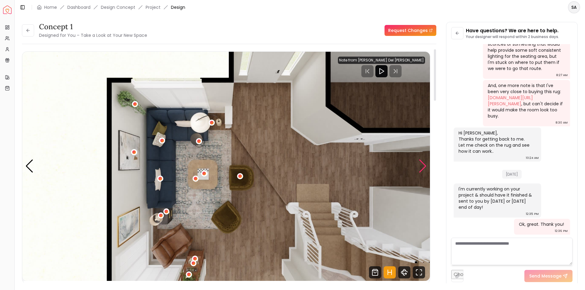
click at [421, 166] on div "Next slide" at bounding box center [422, 166] width 8 height 13
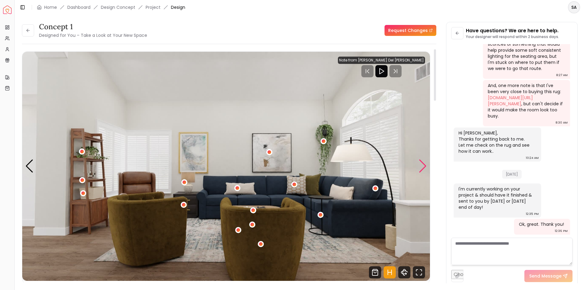
click at [421, 166] on div "Next slide" at bounding box center [422, 166] width 8 height 13
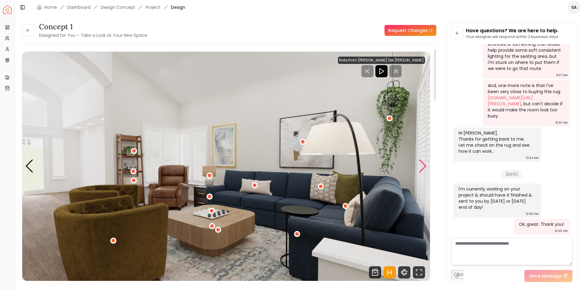
click at [421, 166] on div "Next slide" at bounding box center [422, 166] width 8 height 13
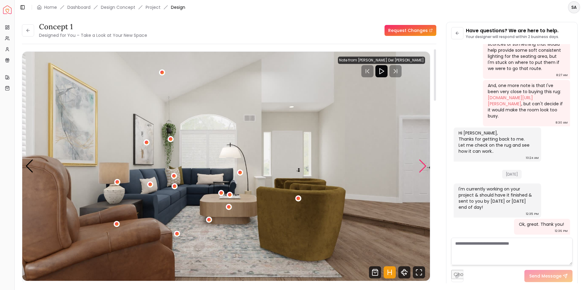
click at [421, 166] on div "Next slide" at bounding box center [422, 166] width 8 height 13
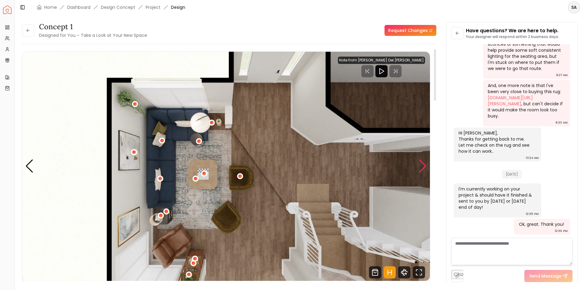
click at [425, 168] on div "Next slide" at bounding box center [422, 166] width 8 height 13
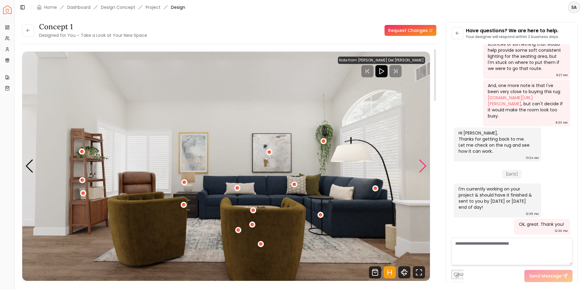
click at [425, 168] on div "Next slide" at bounding box center [422, 166] width 8 height 13
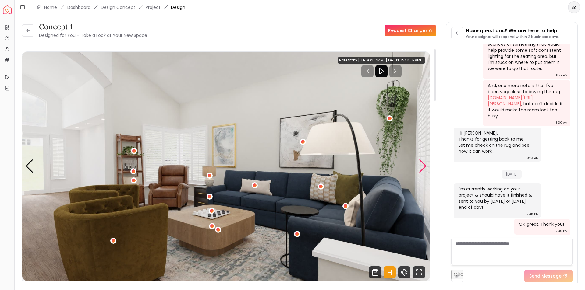
click at [425, 168] on div "Next slide" at bounding box center [422, 166] width 8 height 13
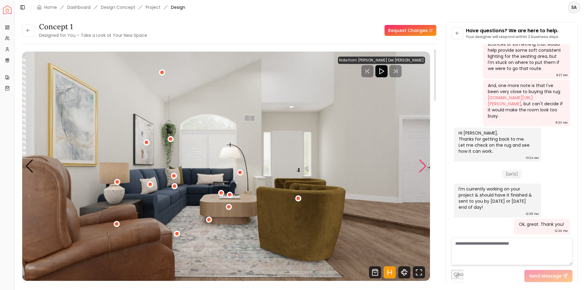
click at [425, 168] on div "Next slide" at bounding box center [422, 166] width 8 height 13
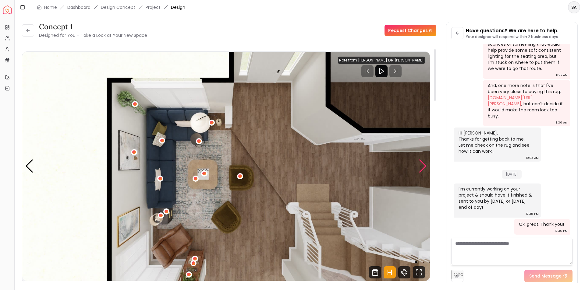
click at [425, 168] on div "Next slide" at bounding box center [422, 166] width 8 height 13
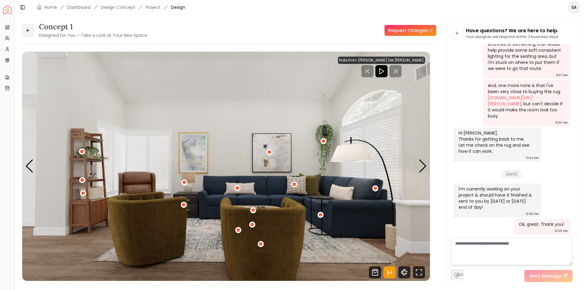
click at [28, 33] on icon at bounding box center [28, 30] width 5 height 5
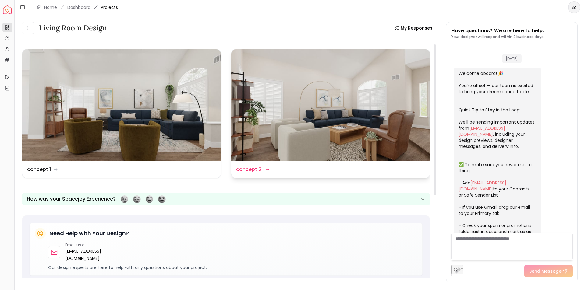
scroll to position [885, 0]
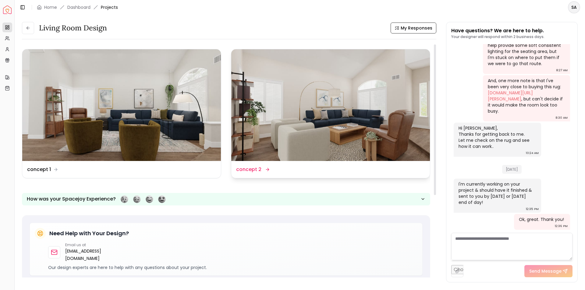
click at [316, 111] on img at bounding box center [330, 105] width 199 height 112
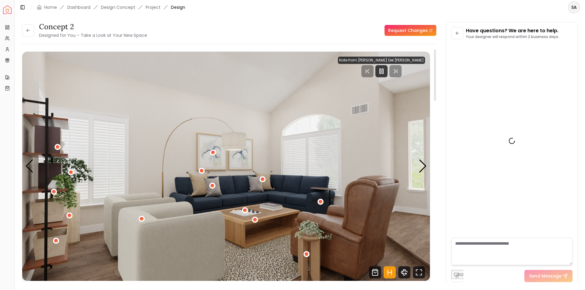
scroll to position [880, 0]
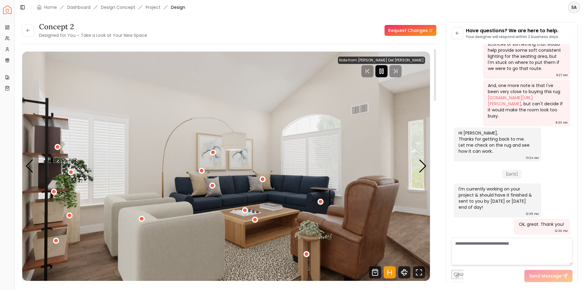
click at [387, 67] on div at bounding box center [381, 71] width 12 height 12
click at [30, 30] on icon at bounding box center [28, 30] width 5 height 5
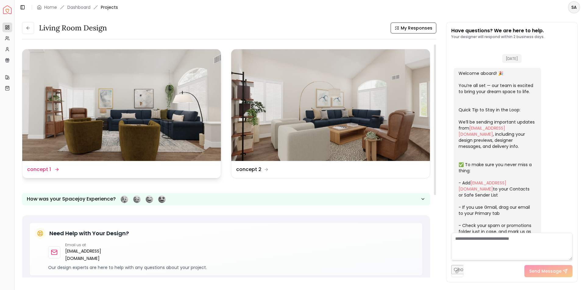
scroll to position [885, 0]
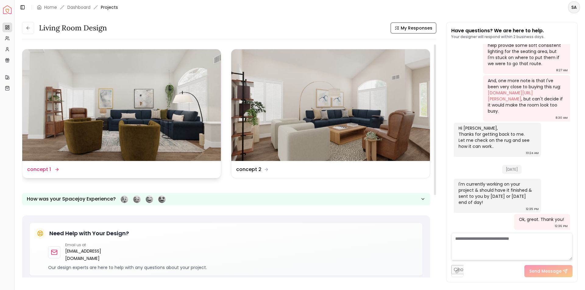
click at [130, 128] on img at bounding box center [121, 105] width 199 height 112
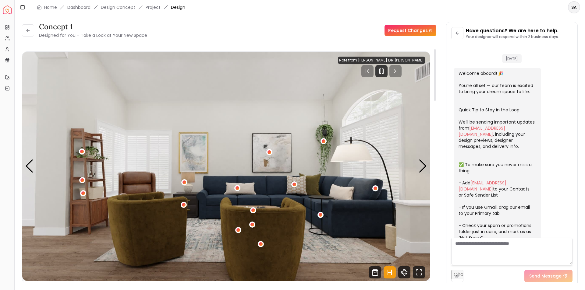
scroll to position [880, 0]
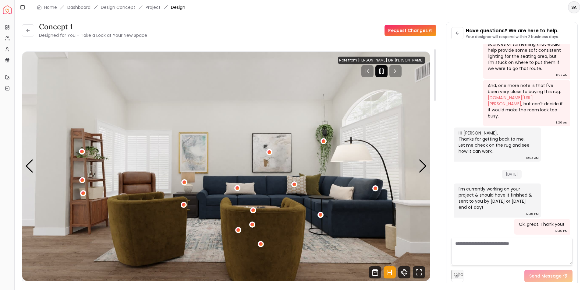
click at [381, 72] on rect "Pause" at bounding box center [379, 71] width 1 height 5
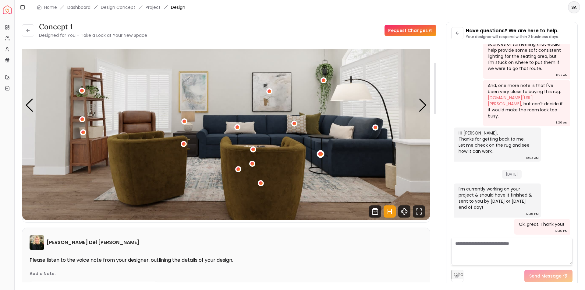
click at [322, 153] on div "1 / 4" at bounding box center [320, 154] width 5 height 5
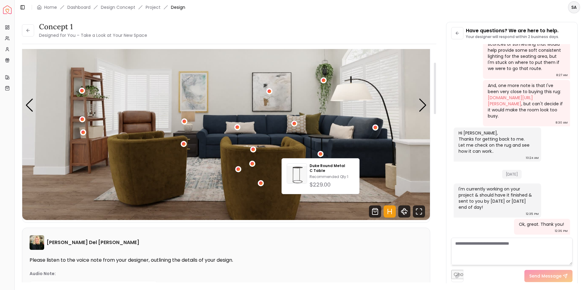
click at [213, 98] on img "1 / 4" at bounding box center [225, 105] width 407 height 229
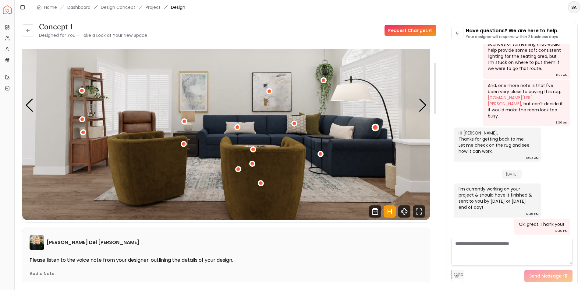
click at [375, 126] on div "1 / 4" at bounding box center [375, 127] width 5 height 5
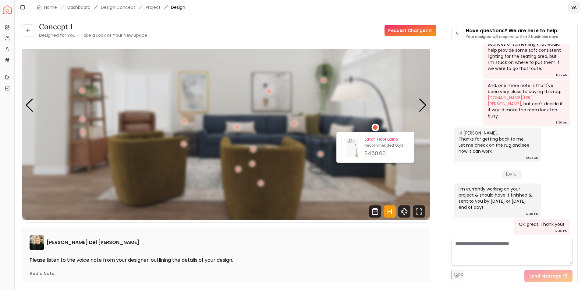
click at [373, 142] on p "Latch Floor Lamp" at bounding box center [386, 139] width 45 height 5
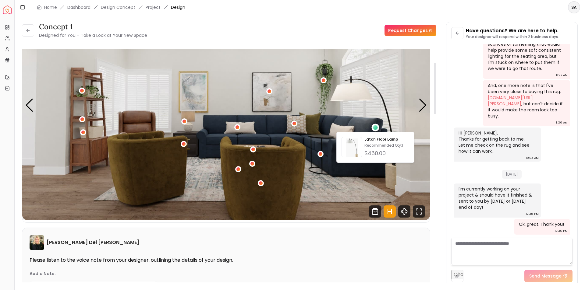
click at [360, 102] on img "1 / 4" at bounding box center [225, 105] width 407 height 229
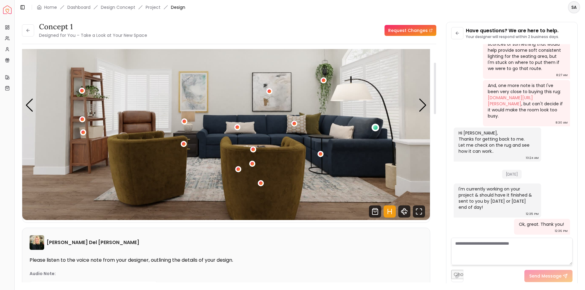
click at [374, 125] on div "1 / 4" at bounding box center [376, 128] width 8 height 8
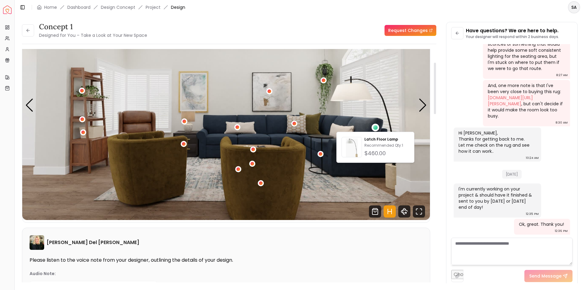
click at [308, 175] on img "1 / 4" at bounding box center [225, 105] width 407 height 229
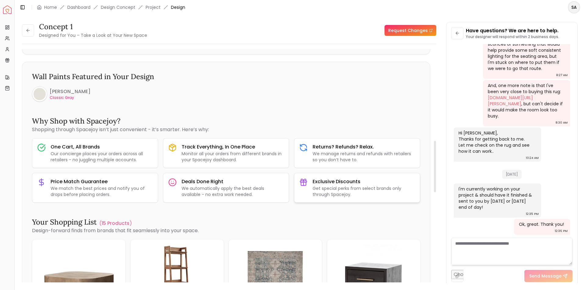
scroll to position [457, 0]
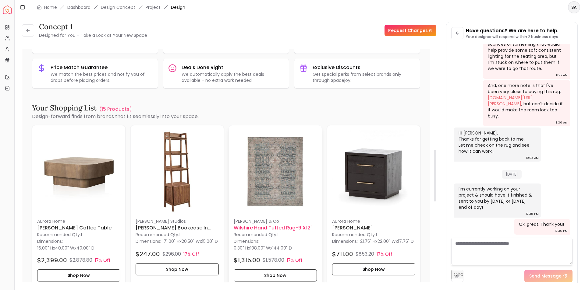
click at [277, 229] on h6 "Wilshire Hand Tufted Rug-9'x12'" at bounding box center [275, 227] width 83 height 7
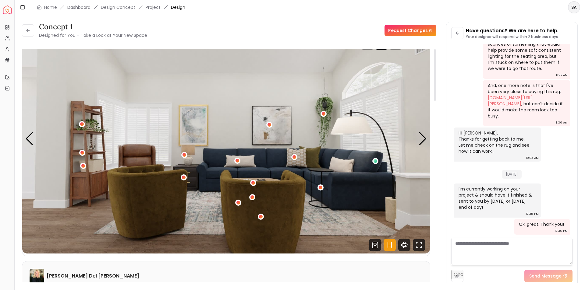
scroll to position [0, 0]
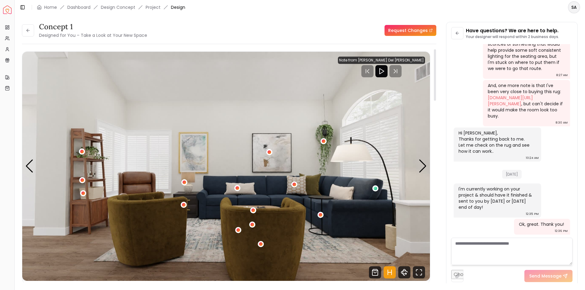
click at [389, 192] on img "1 / 4" at bounding box center [225, 166] width 407 height 229
click at [374, 188] on div "1 / 4" at bounding box center [375, 188] width 5 height 5
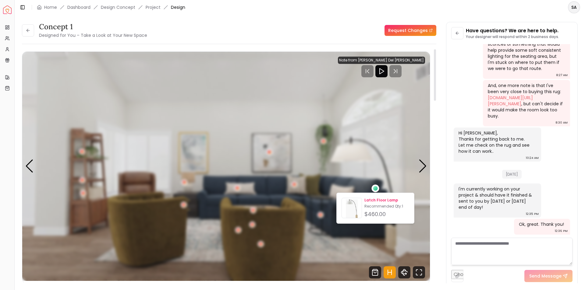
click at [376, 211] on div "$460.00" at bounding box center [386, 214] width 45 height 9
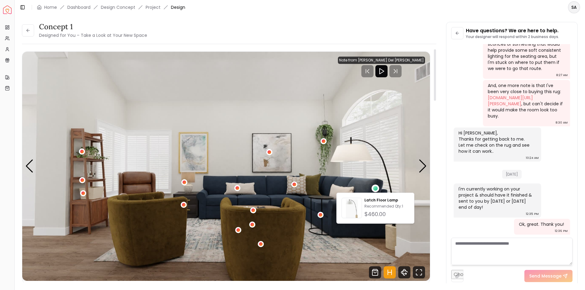
click at [310, 217] on img "1 / 4" at bounding box center [225, 166] width 407 height 229
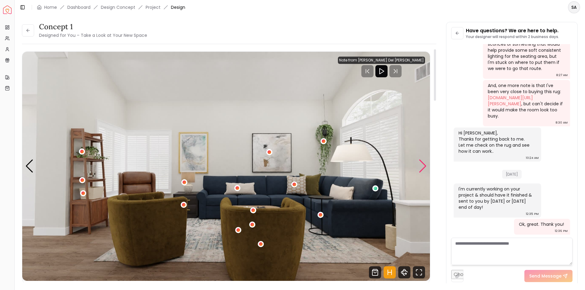
click at [420, 166] on div "Next slide" at bounding box center [422, 166] width 8 height 13
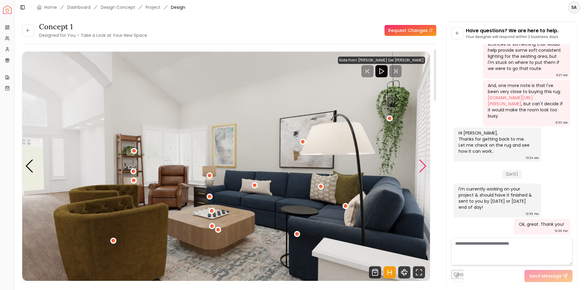
click at [421, 165] on div "Next slide" at bounding box center [422, 166] width 8 height 13
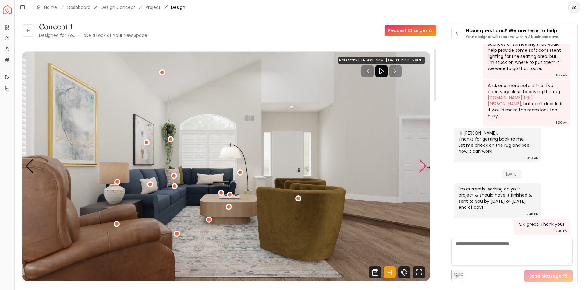
click at [421, 165] on div "Next slide" at bounding box center [422, 166] width 8 height 13
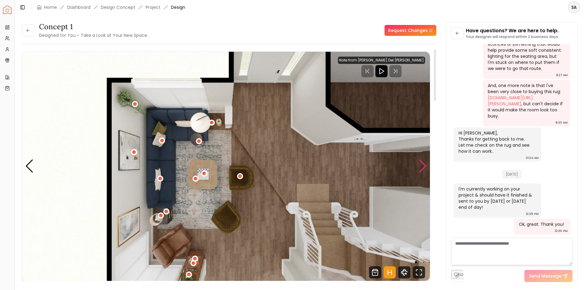
click at [421, 165] on div "Next slide" at bounding box center [422, 166] width 8 height 13
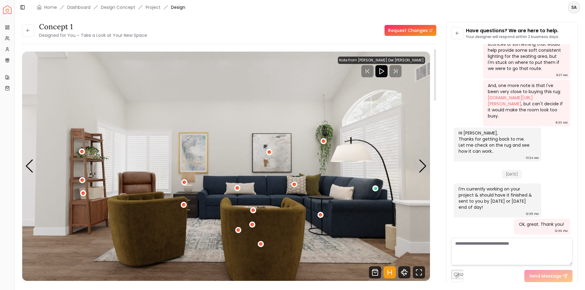
click at [355, 155] on img "1 / 4" at bounding box center [225, 166] width 407 height 229
click at [376, 187] on div "1 / 4" at bounding box center [375, 188] width 5 height 5
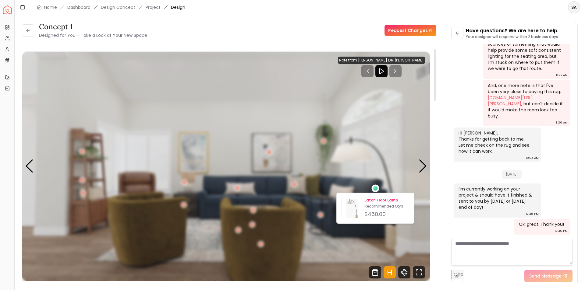
click at [375, 203] on div "Latch Floor Lamp Recommended Qty: 1 $460.00" at bounding box center [386, 208] width 45 height 21
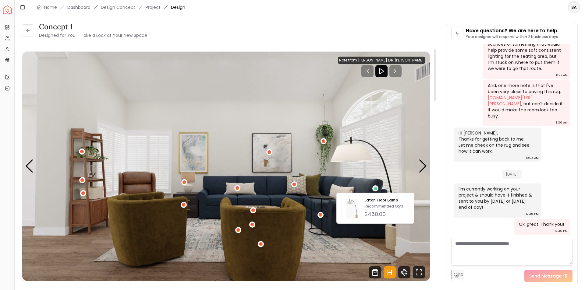
click at [276, 125] on img "1 / 4" at bounding box center [225, 166] width 407 height 229
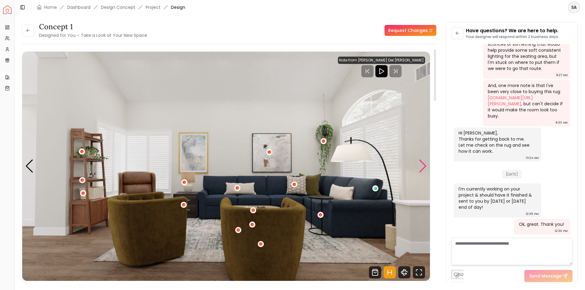
click at [418, 167] on div "Next slide" at bounding box center [422, 166] width 8 height 13
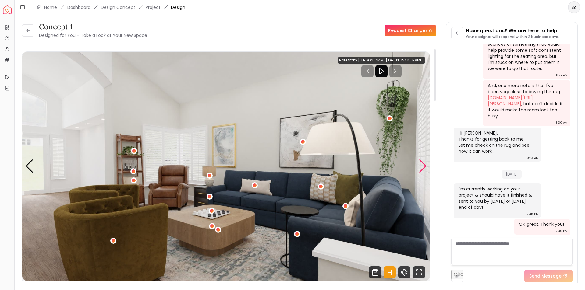
click at [418, 167] on div "Next slide" at bounding box center [422, 166] width 8 height 13
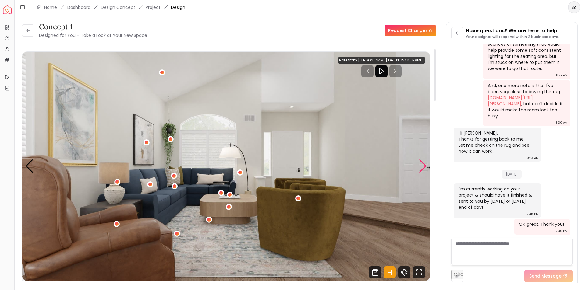
click at [418, 167] on div "Next slide" at bounding box center [422, 166] width 8 height 13
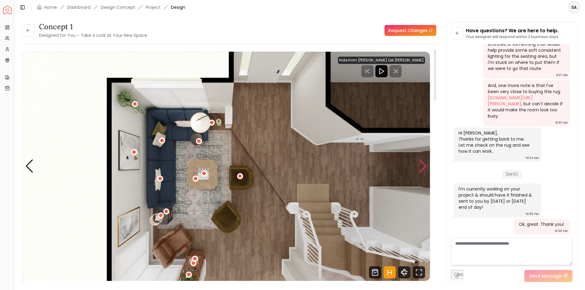
click at [418, 167] on div "Next slide" at bounding box center [422, 166] width 8 height 13
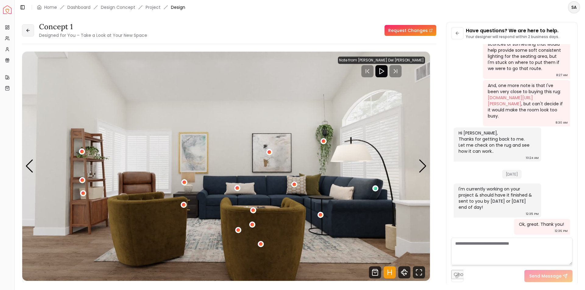
click at [30, 31] on icon at bounding box center [28, 30] width 5 height 5
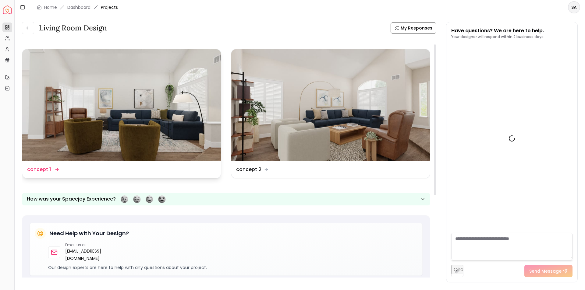
scroll to position [885, 0]
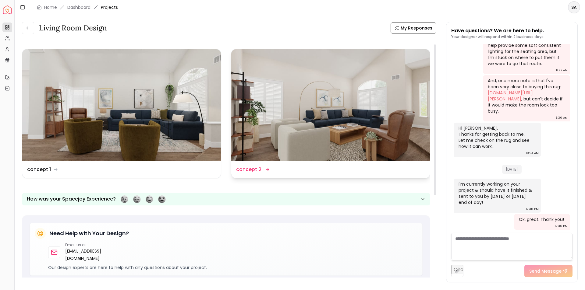
click at [381, 132] on img at bounding box center [330, 105] width 199 height 112
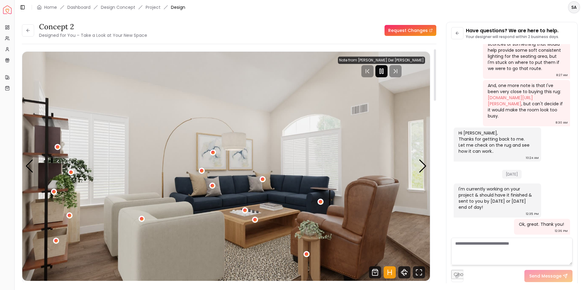
click at [387, 69] on div at bounding box center [381, 71] width 12 height 12
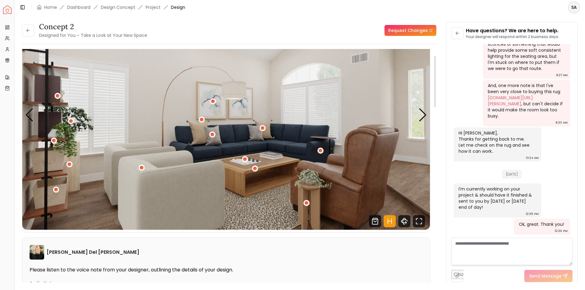
scroll to position [30, 0]
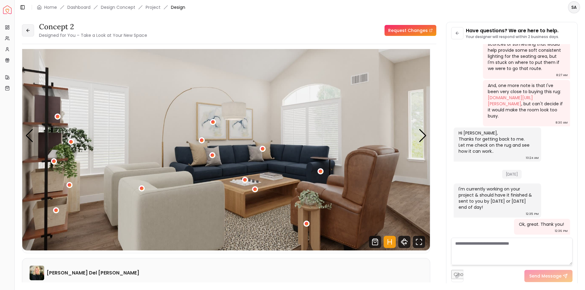
click at [28, 31] on icon at bounding box center [28, 30] width 5 height 5
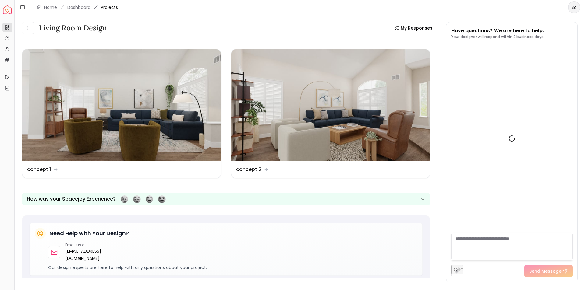
scroll to position [885, 0]
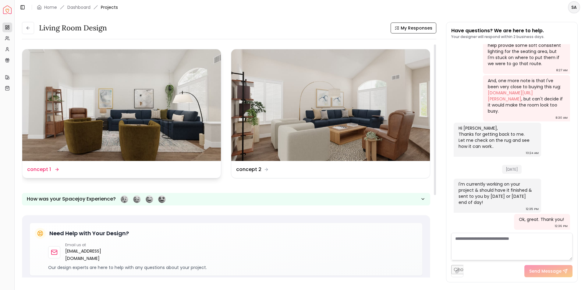
click at [118, 118] on img at bounding box center [121, 105] width 199 height 112
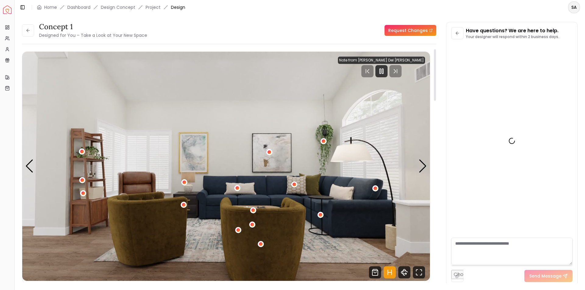
scroll to position [880, 0]
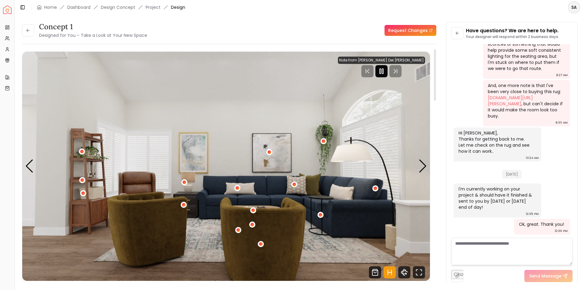
click at [385, 68] on icon "Pause" at bounding box center [381, 71] width 7 height 7
click at [396, 30] on link "Request Changes" at bounding box center [410, 30] width 52 height 11
click at [28, 31] on icon at bounding box center [28, 30] width 5 height 5
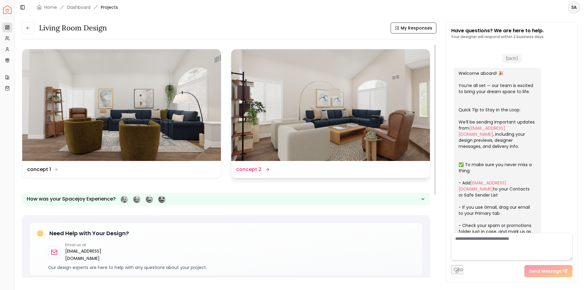
scroll to position [885, 0]
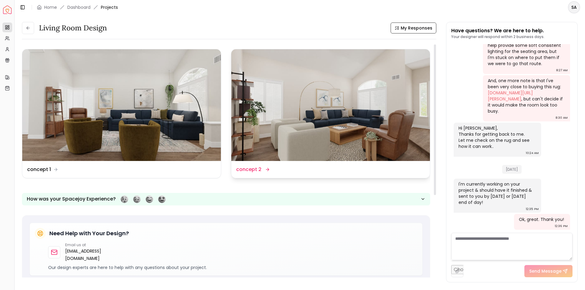
click at [350, 138] on img at bounding box center [330, 105] width 199 height 112
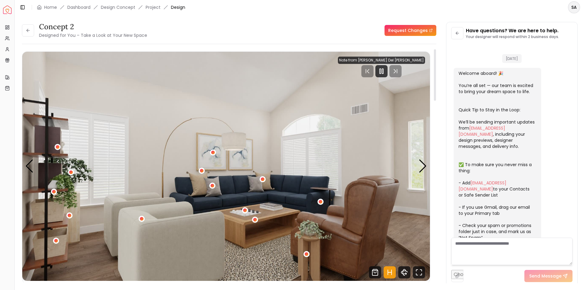
scroll to position [880, 0]
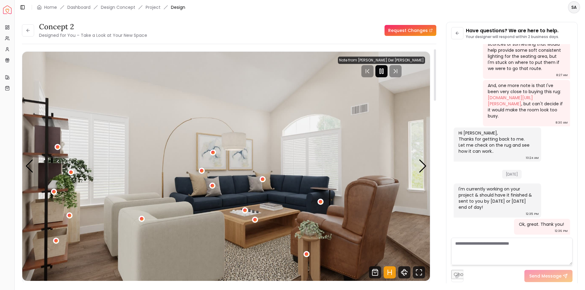
click at [385, 69] on icon "Pause" at bounding box center [381, 71] width 7 height 7
click at [225, 141] on img "1 / 4" at bounding box center [225, 166] width 407 height 229
click at [214, 151] on div "1 / 4" at bounding box center [213, 152] width 5 height 5
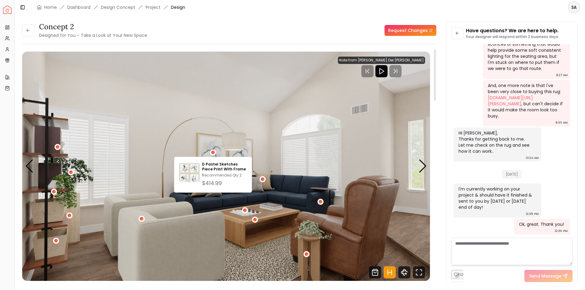
click at [183, 150] on img "1 / 4" at bounding box center [225, 166] width 407 height 229
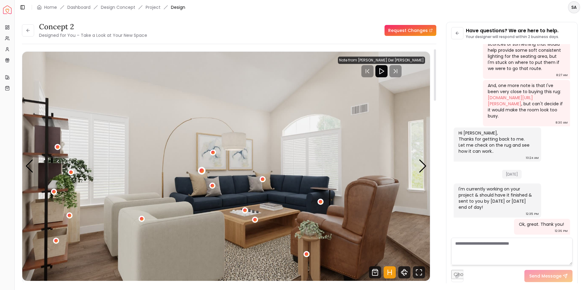
click at [201, 168] on div "1 / 4" at bounding box center [202, 171] width 8 height 8
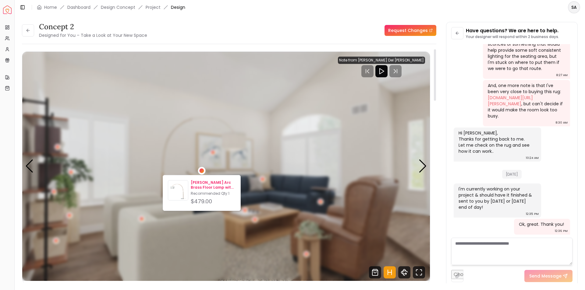
click at [204, 185] on p "Meryl Arc Brass Floor Lamp with White Shade" at bounding box center [213, 185] width 45 height 10
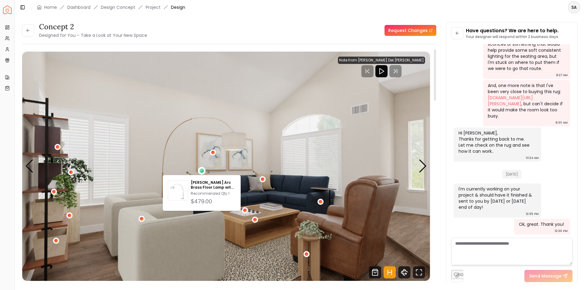
click at [272, 172] on img "1 / 4" at bounding box center [225, 166] width 407 height 229
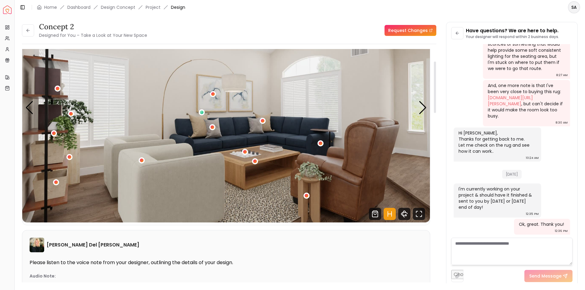
scroll to position [61, 0]
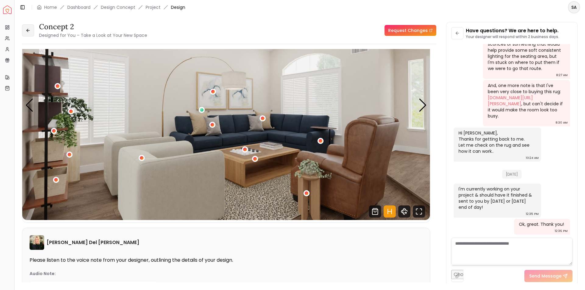
click at [29, 28] on button at bounding box center [28, 30] width 12 height 12
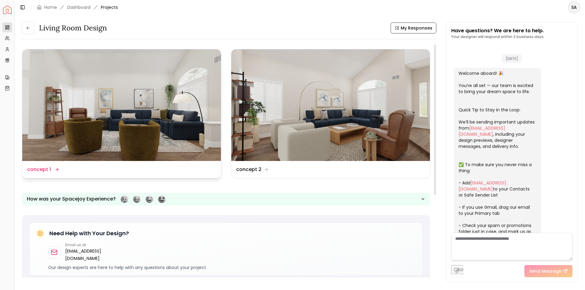
scroll to position [885, 0]
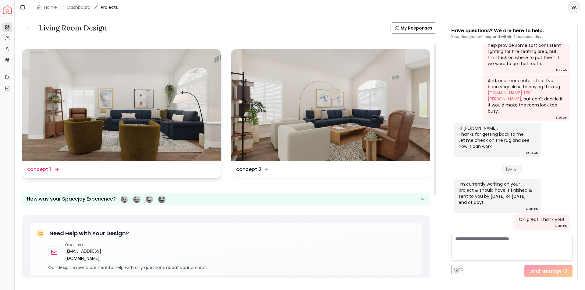
click at [133, 129] on img at bounding box center [121, 105] width 199 height 112
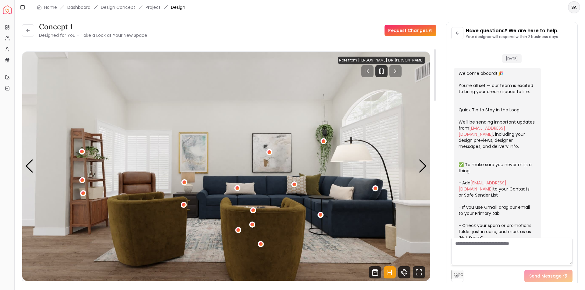
scroll to position [880, 0]
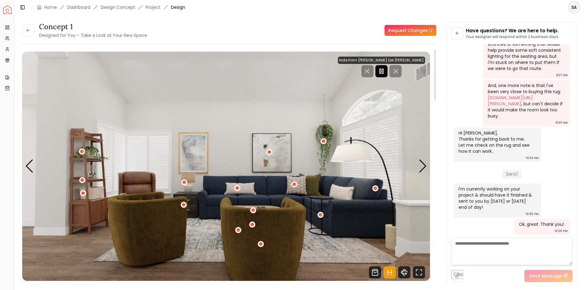
click at [381, 71] on rect "Pause" at bounding box center [379, 71] width 1 height 5
click at [30, 28] on button at bounding box center [28, 30] width 12 height 12
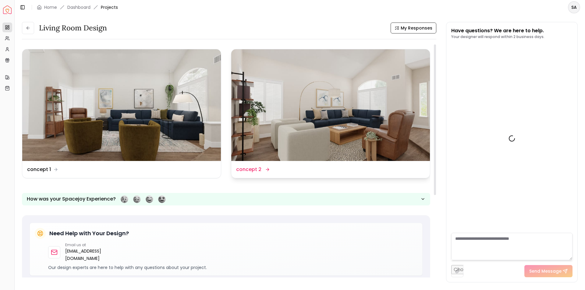
scroll to position [885, 0]
click at [299, 126] on img at bounding box center [330, 105] width 199 height 112
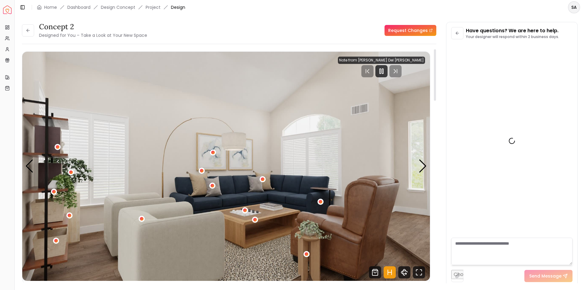
scroll to position [880, 0]
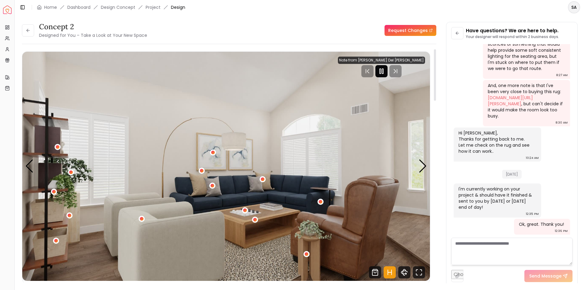
click at [385, 72] on icon "Pause" at bounding box center [381, 71] width 7 height 7
click at [29, 31] on icon at bounding box center [28, 30] width 5 height 5
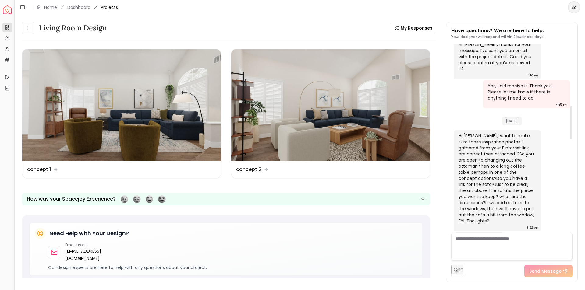
scroll to position [398, 0]
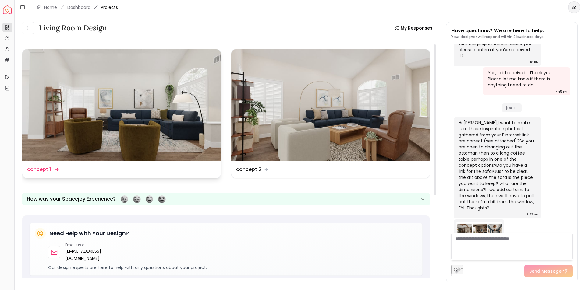
click at [111, 115] on img at bounding box center [121, 105] width 199 height 112
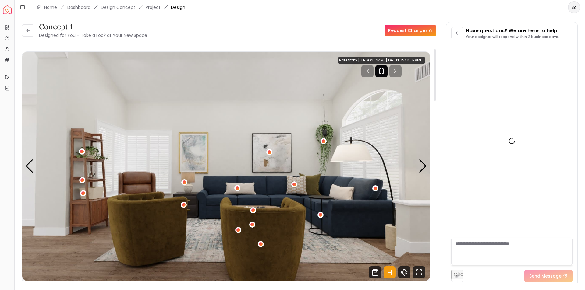
click at [385, 73] on icon "Pause" at bounding box center [381, 71] width 7 height 7
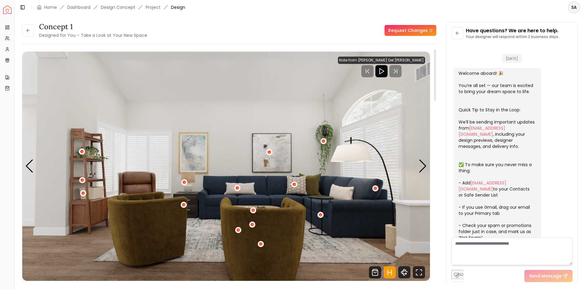
scroll to position [880, 0]
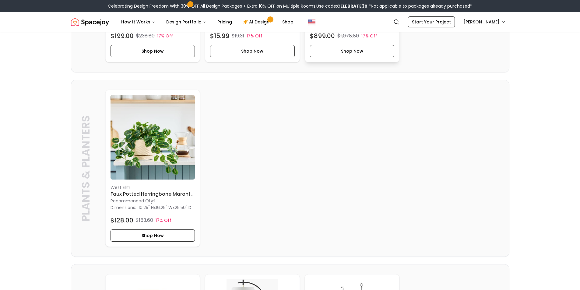
scroll to position [1005, 0]
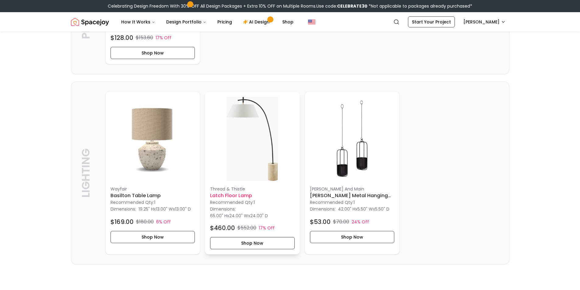
click at [263, 181] on img at bounding box center [252, 139] width 85 height 85
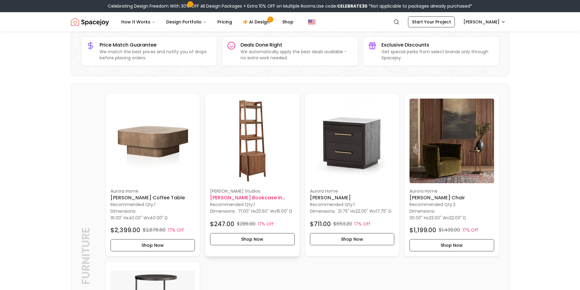
scroll to position [0, 0]
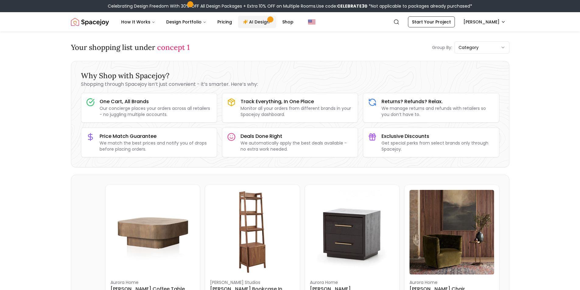
click at [259, 23] on link "AI Design" at bounding box center [257, 22] width 38 height 12
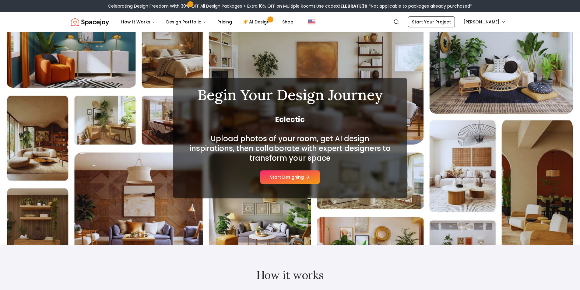
click at [36, 159] on div "Begin Your Design Journey Eclectic Upload photos of your room, get AI design in…" at bounding box center [290, 138] width 580 height 213
click at [58, 72] on div "Begin Your Design Journey Modern Organic Upload photos of your room, get AI des…" at bounding box center [290, 138] width 580 height 213
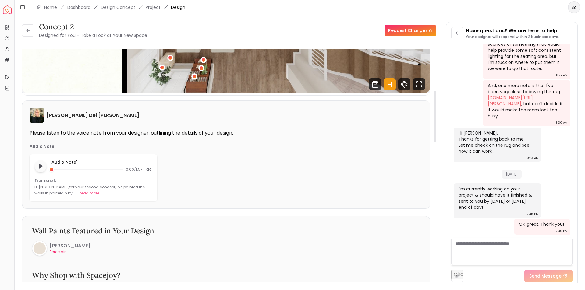
scroll to position [61, 0]
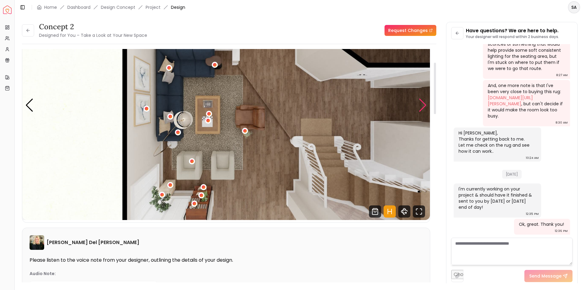
click at [422, 105] on div "Next slide" at bounding box center [422, 105] width 8 height 13
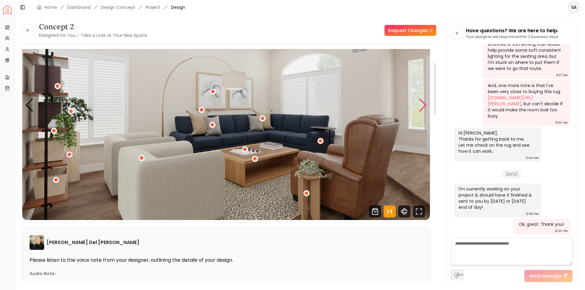
click at [422, 105] on div "Next slide" at bounding box center [422, 105] width 8 height 13
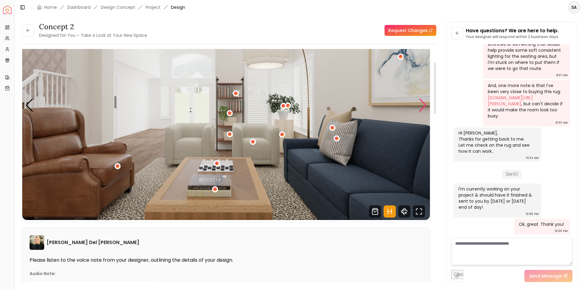
click at [423, 104] on div "Next slide" at bounding box center [422, 105] width 8 height 13
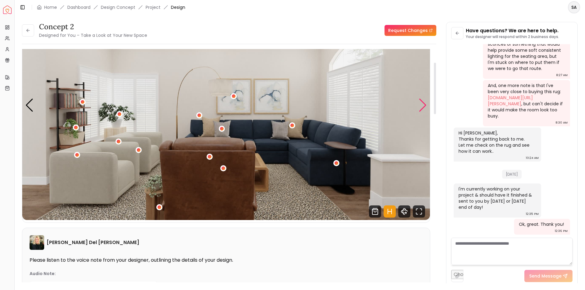
click at [423, 107] on div "Next slide" at bounding box center [422, 105] width 8 height 13
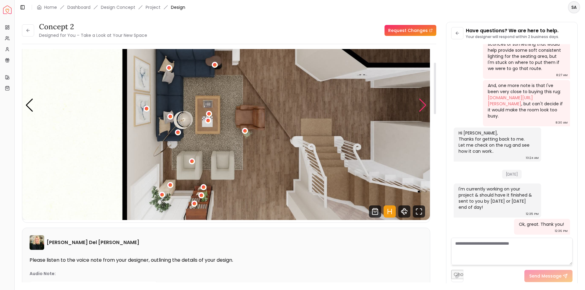
click at [422, 107] on div "Next slide" at bounding box center [422, 105] width 8 height 13
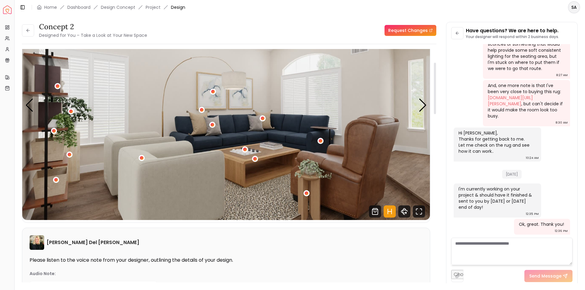
click at [418, 106] on img "1 / 4" at bounding box center [225, 105] width 407 height 229
click at [28, 34] on button at bounding box center [28, 30] width 12 height 12
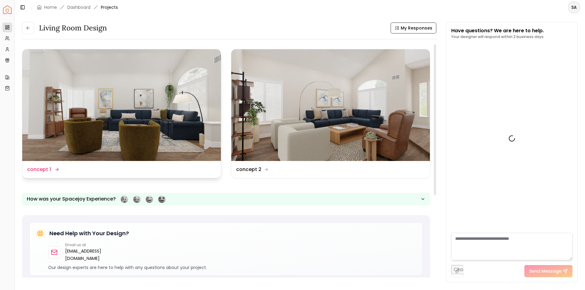
click at [113, 121] on img at bounding box center [121, 105] width 199 height 112
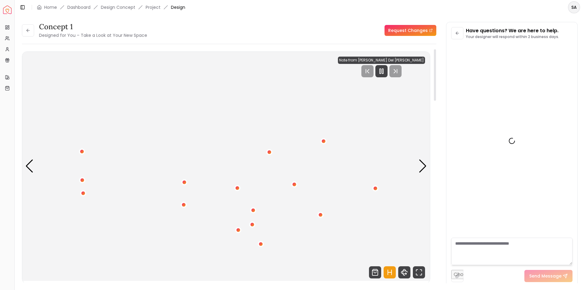
scroll to position [880, 0]
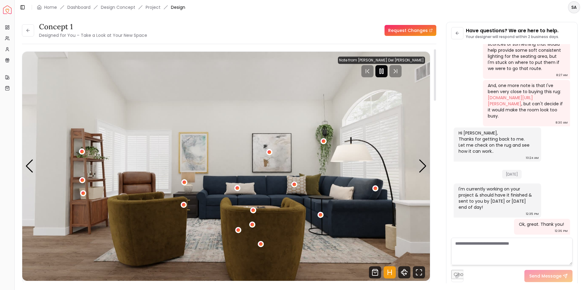
click at [387, 67] on div at bounding box center [381, 71] width 12 height 12
click at [422, 166] on div "Next slide" at bounding box center [422, 166] width 8 height 13
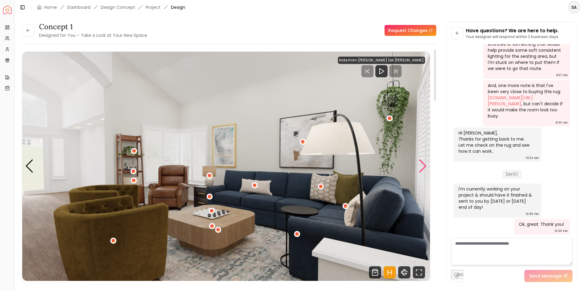
click at [422, 166] on div "Next slide" at bounding box center [422, 166] width 8 height 13
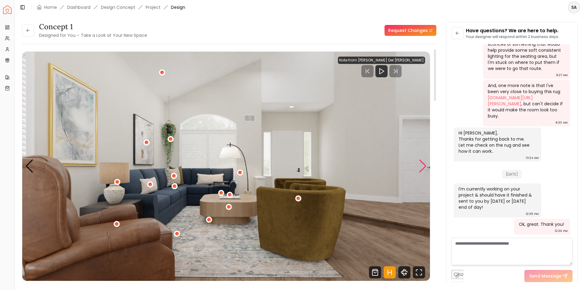
click at [422, 166] on div "Next slide" at bounding box center [422, 166] width 8 height 13
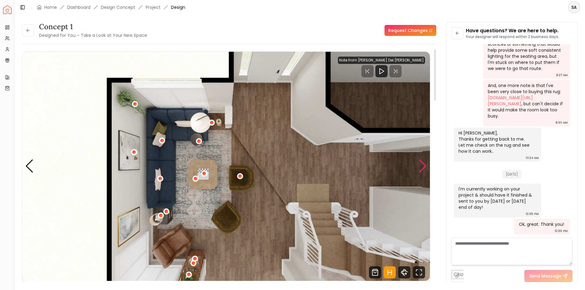
click at [422, 166] on div "Next slide" at bounding box center [422, 166] width 8 height 13
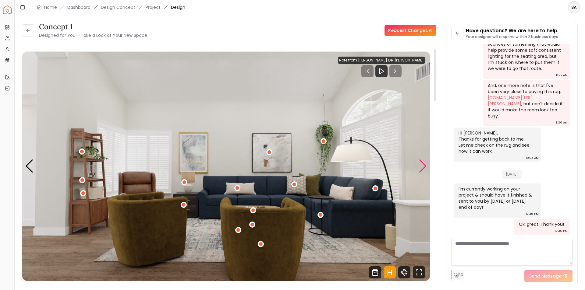
click at [422, 166] on div "Next slide" at bounding box center [422, 166] width 8 height 13
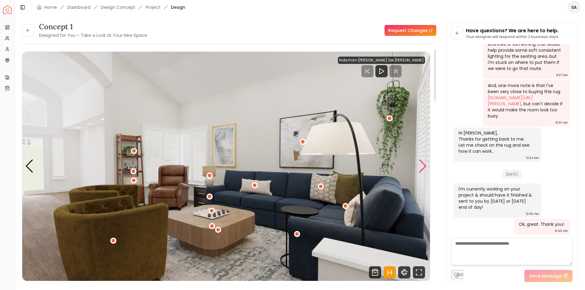
click at [422, 166] on div "Next slide" at bounding box center [422, 166] width 8 height 13
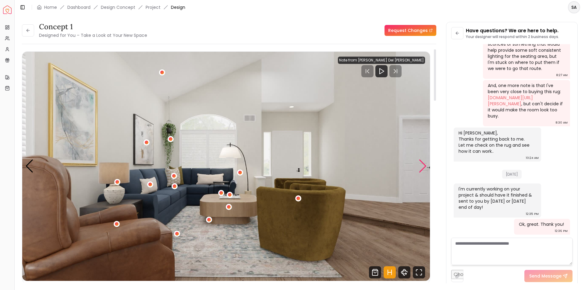
click at [422, 166] on div "Next slide" at bounding box center [422, 166] width 8 height 13
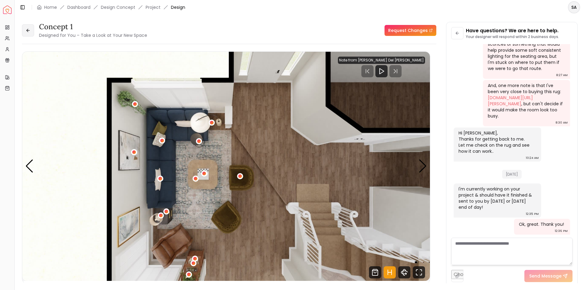
click at [22, 30] on button at bounding box center [28, 30] width 12 height 12
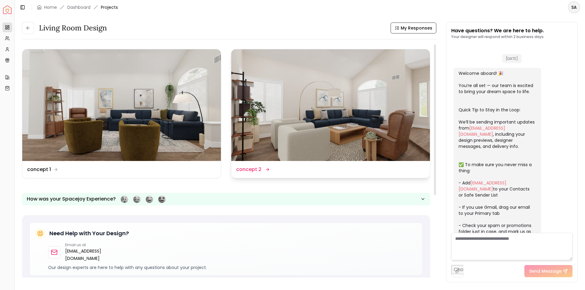
scroll to position [885, 0]
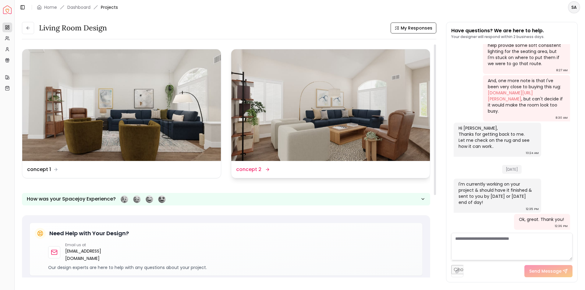
click at [336, 139] on img at bounding box center [330, 105] width 199 height 112
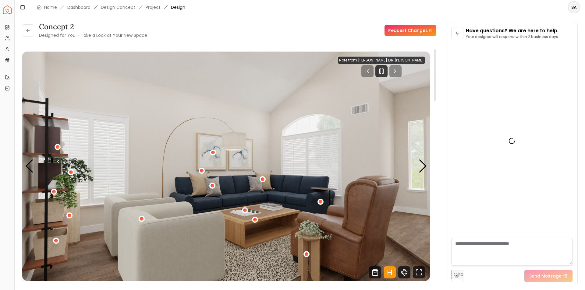
scroll to position [880, 0]
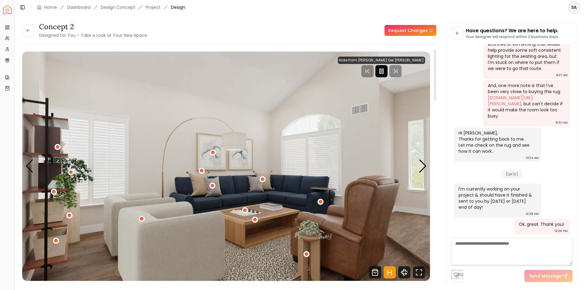
click at [385, 70] on icon "Pause" at bounding box center [381, 71] width 7 height 7
click at [424, 164] on div "Next slide" at bounding box center [422, 166] width 8 height 13
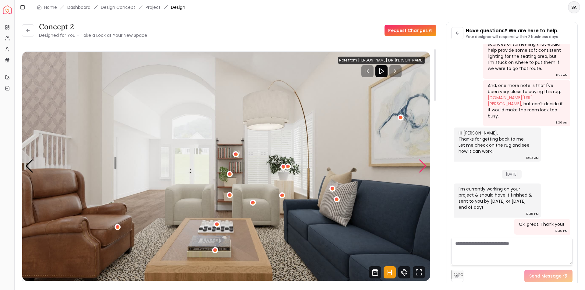
click at [424, 164] on div "Next slide" at bounding box center [422, 166] width 8 height 13
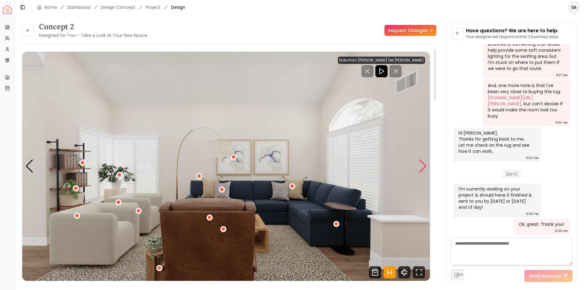
click at [424, 164] on div "Next slide" at bounding box center [422, 166] width 8 height 13
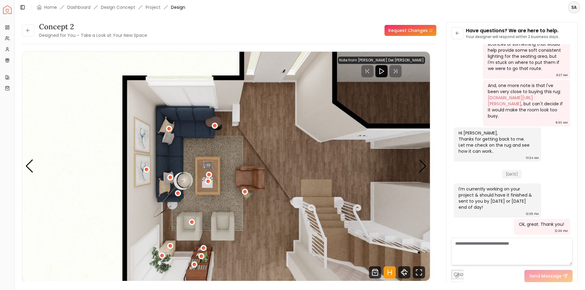
click at [481, 248] on textarea at bounding box center [511, 251] width 121 height 27
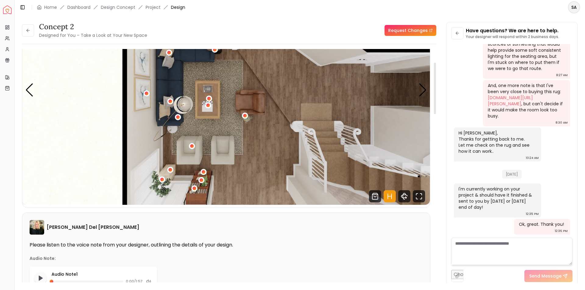
scroll to position [0, 0]
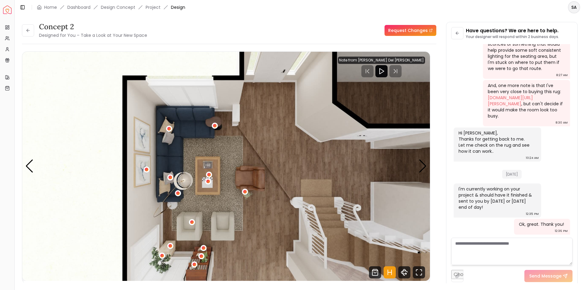
click at [396, 29] on link "Request Changes" at bounding box center [410, 30] width 52 height 11
click at [31, 30] on button at bounding box center [28, 30] width 12 height 12
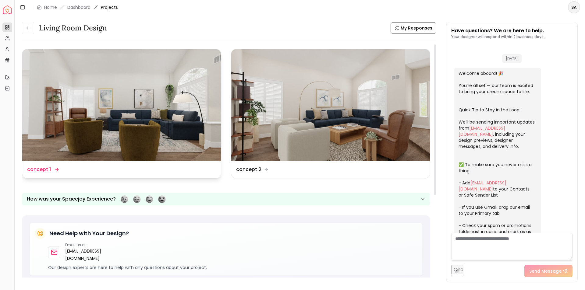
scroll to position [885, 0]
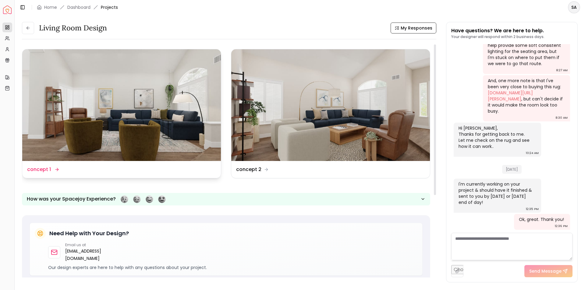
click at [121, 129] on img at bounding box center [121, 105] width 199 height 112
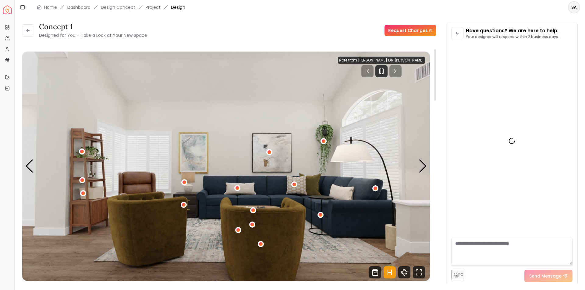
scroll to position [880, 0]
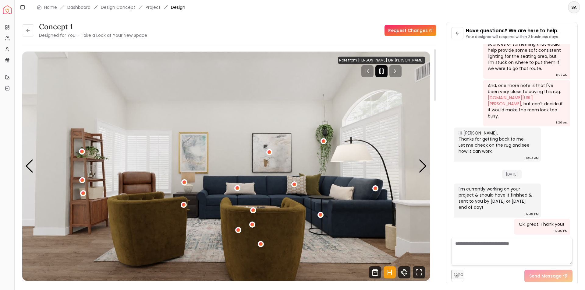
click at [385, 73] on icon "Pause" at bounding box center [381, 71] width 7 height 7
click at [401, 29] on link "Request Changes" at bounding box center [410, 30] width 52 height 11
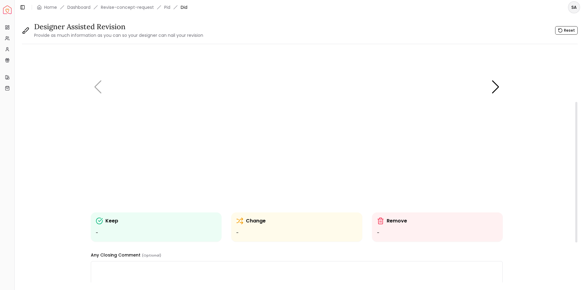
scroll to position [91, 0]
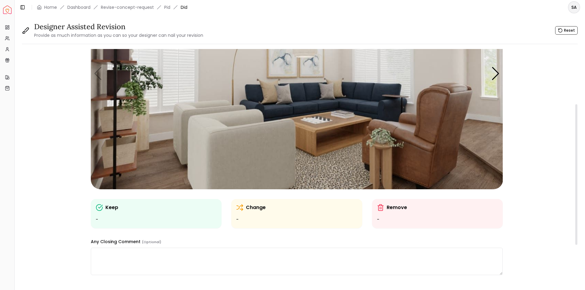
click at [157, 213] on div "Keep -" at bounding box center [156, 213] width 121 height 19
click at [121, 223] on ul "-" at bounding box center [156, 219] width 121 height 7
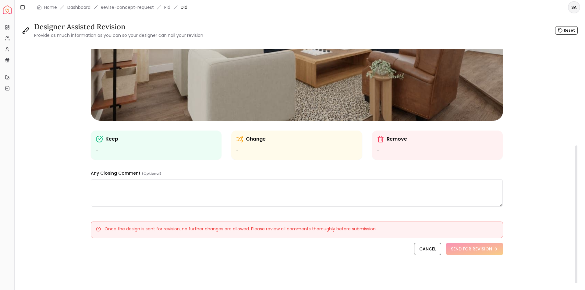
scroll to position [162, 0]
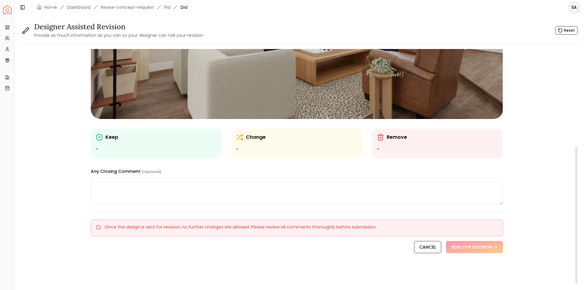
click at [239, 149] on ul "-" at bounding box center [296, 149] width 121 height 7
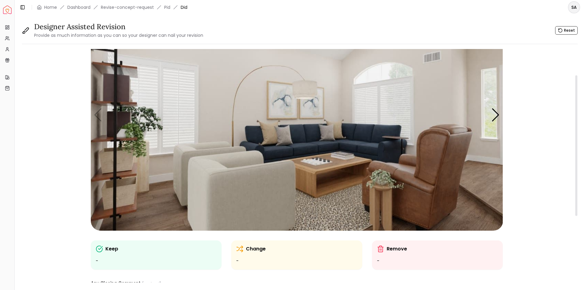
scroll to position [40, 0]
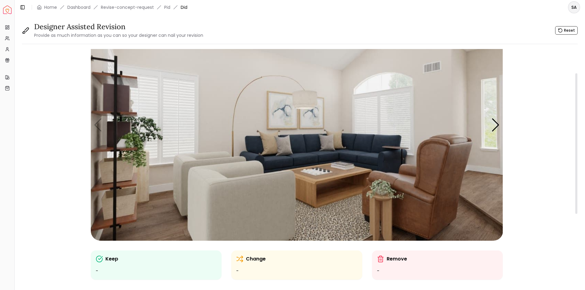
click at [381, 271] on ul "-" at bounding box center [437, 271] width 121 height 7
click at [379, 270] on ul "-" at bounding box center [437, 271] width 121 height 7
click at [378, 270] on ul "-" at bounding box center [437, 271] width 121 height 7
click at [140, 272] on ul "-" at bounding box center [156, 271] width 121 height 7
click at [102, 271] on ul "-" at bounding box center [156, 271] width 121 height 7
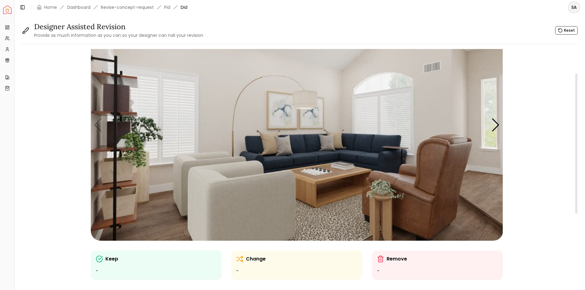
click at [106, 257] on p "Keep" at bounding box center [111, 258] width 13 height 7
click at [100, 258] on icon at bounding box center [99, 258] width 7 height 7
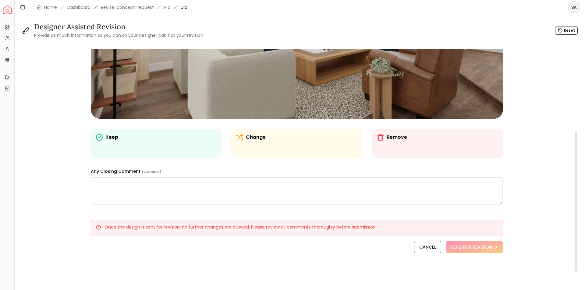
scroll to position [0, 0]
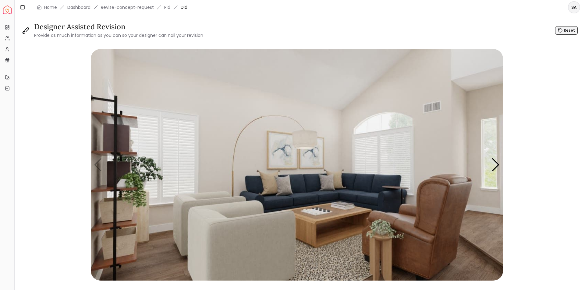
click at [562, 30] on icon "button" at bounding box center [560, 30] width 5 height 5
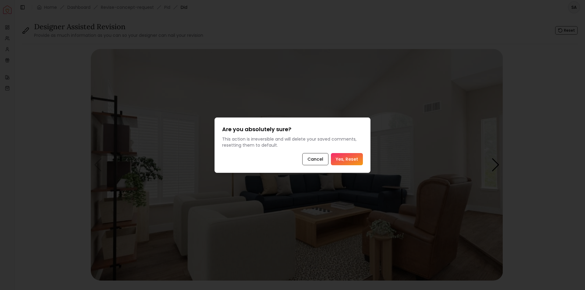
click at [354, 157] on button "Yes, Reset" at bounding box center [347, 159] width 32 height 12
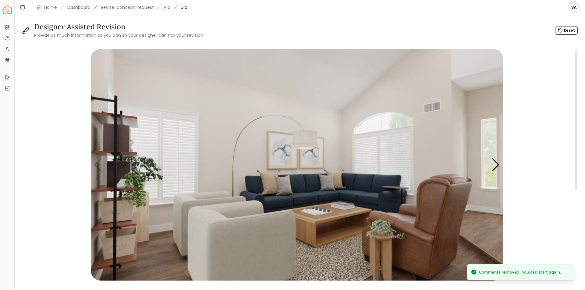
scroll to position [152, 0]
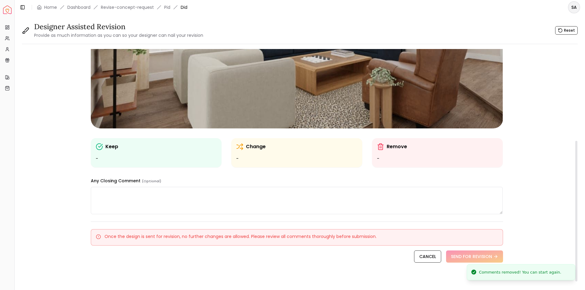
click at [192, 201] on textarea at bounding box center [297, 200] width 412 height 27
click at [166, 159] on ul "-" at bounding box center [156, 158] width 121 height 7
click at [170, 156] on ul "-" at bounding box center [156, 158] width 121 height 7
click at [171, 156] on ul "-" at bounding box center [156, 158] width 121 height 7
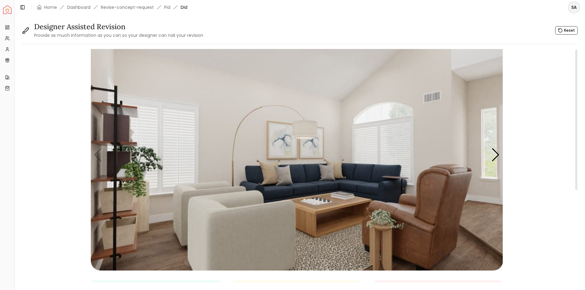
scroll to position [0, 0]
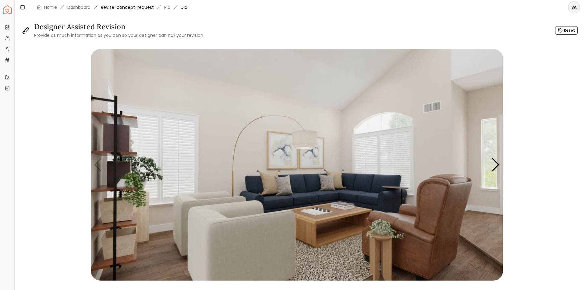
click at [144, 9] on link "Revise-concept-request" at bounding box center [127, 7] width 53 height 6
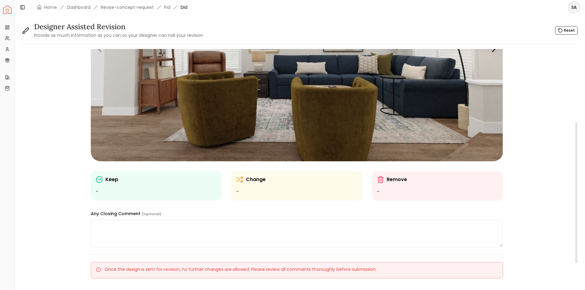
scroll to position [122, 0]
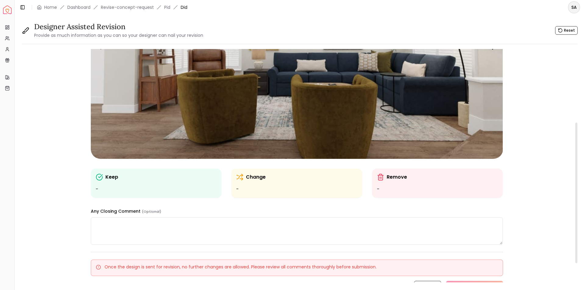
click at [306, 184] on div "Change -" at bounding box center [296, 183] width 121 height 19
click at [237, 178] on icon at bounding box center [239, 177] width 7 height 7
drag, startPoint x: 237, startPoint y: 178, endPoint x: 246, endPoint y: 191, distance: 16.1
click at [246, 191] on ul "-" at bounding box center [296, 189] width 121 height 7
click at [245, 188] on ul "-" at bounding box center [296, 189] width 121 height 7
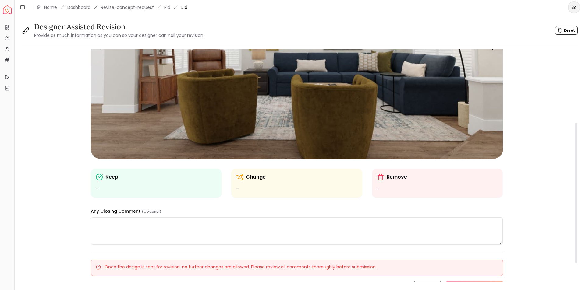
drag, startPoint x: 130, startPoint y: 169, endPoint x: 134, endPoint y: 188, distance: 19.7
click at [131, 176] on div "Keep -" at bounding box center [156, 183] width 131 height 29
click at [136, 191] on ul "-" at bounding box center [156, 189] width 121 height 7
click at [107, 177] on p "Keep" at bounding box center [111, 177] width 13 height 7
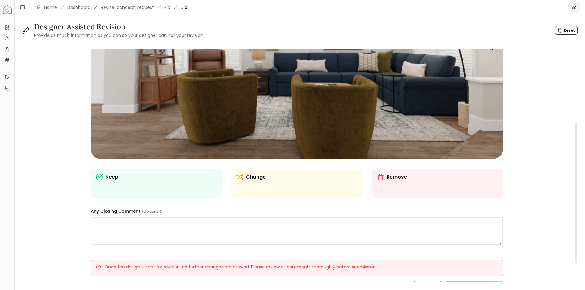
click at [99, 187] on ul "-" at bounding box center [156, 189] width 121 height 7
click at [96, 188] on ul "-" at bounding box center [156, 189] width 121 height 7
click at [100, 190] on ul "-" at bounding box center [156, 189] width 121 height 7
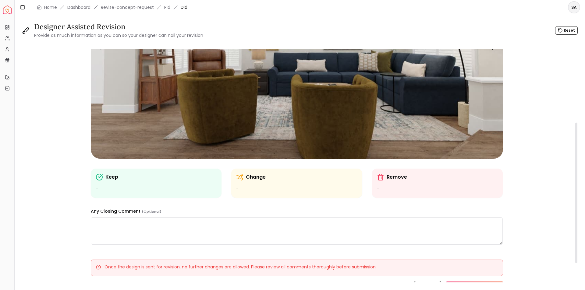
click at [379, 178] on icon at bounding box center [380, 177] width 7 height 7
drag, startPoint x: 396, startPoint y: 179, endPoint x: 393, endPoint y: 186, distance: 7.9
click at [394, 184] on div "Remove -" at bounding box center [437, 183] width 121 height 19
click at [386, 189] on ul "-" at bounding box center [437, 189] width 121 height 7
click at [262, 228] on textarea at bounding box center [297, 230] width 412 height 27
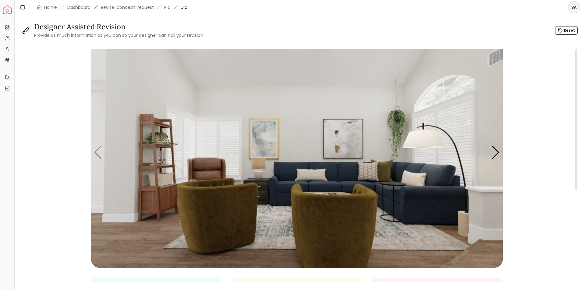
scroll to position [0, 0]
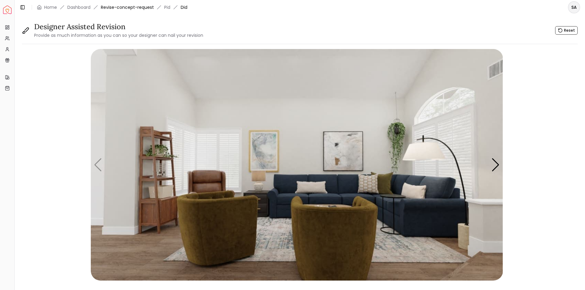
click at [132, 5] on link "Revise-concept-request" at bounding box center [127, 7] width 53 height 6
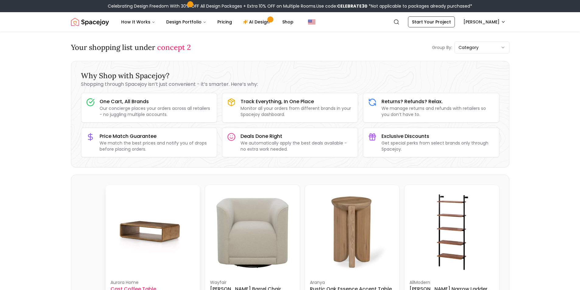
click at [152, 234] on img at bounding box center [153, 232] width 85 height 85
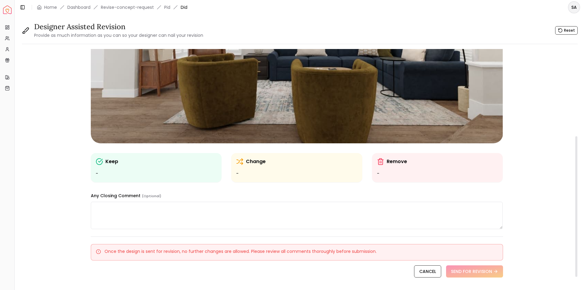
scroll to position [152, 0]
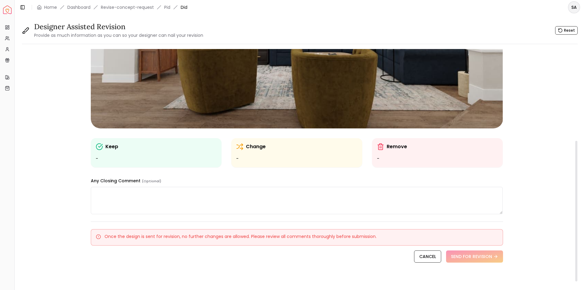
click at [148, 201] on textarea at bounding box center [297, 200] width 412 height 27
click at [157, 145] on div "Keep" at bounding box center [156, 146] width 121 height 7
drag, startPoint x: 133, startPoint y: 154, endPoint x: 118, endPoint y: 203, distance: 51.2
click at [118, 203] on textarea at bounding box center [297, 200] width 412 height 27
type textarea "*"
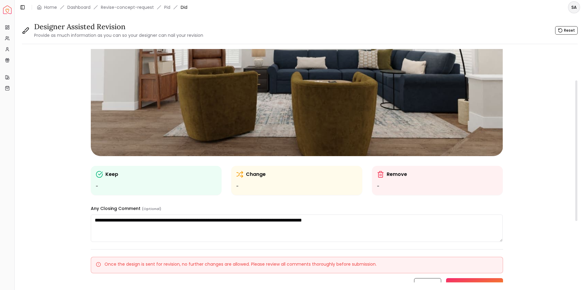
scroll to position [40, 0]
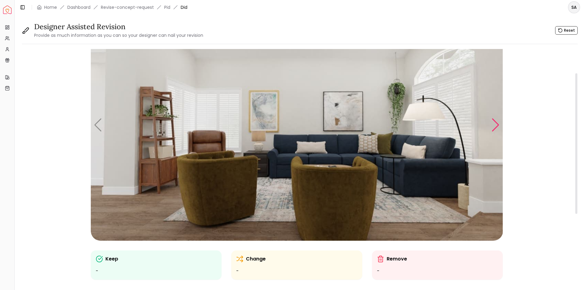
click at [492, 125] on div "Next slide" at bounding box center [495, 124] width 8 height 13
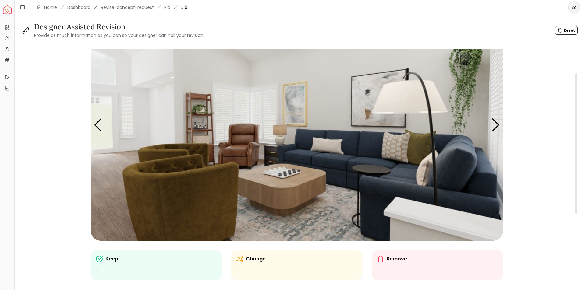
click at [99, 126] on div "Previous slide" at bounding box center [98, 124] width 8 height 13
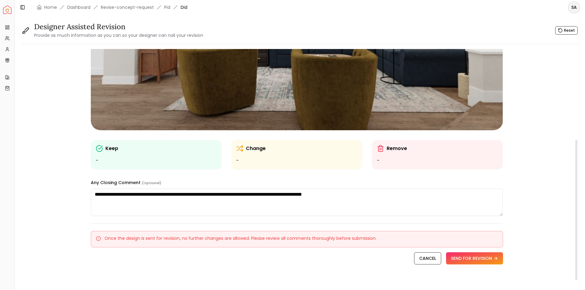
scroll to position [162, 0]
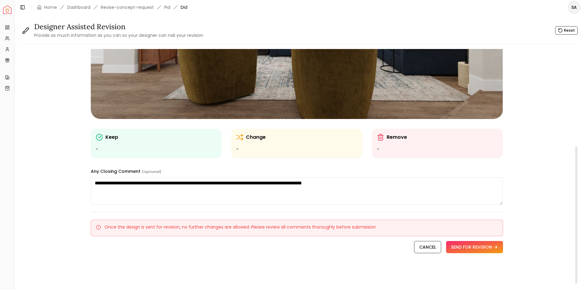
click at [93, 183] on textarea "**********" at bounding box center [297, 191] width 412 height 27
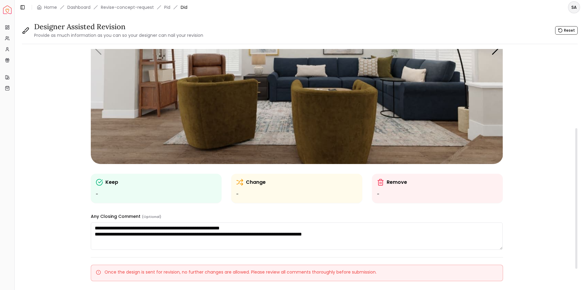
scroll to position [131, 0]
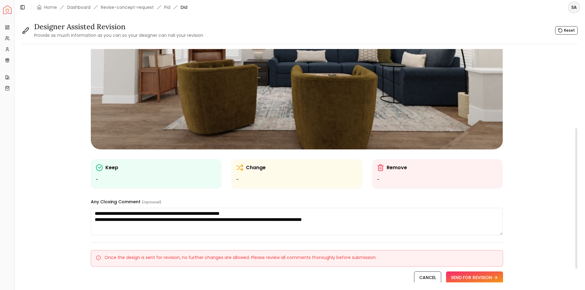
click at [366, 219] on textarea "**********" at bounding box center [297, 221] width 412 height 27
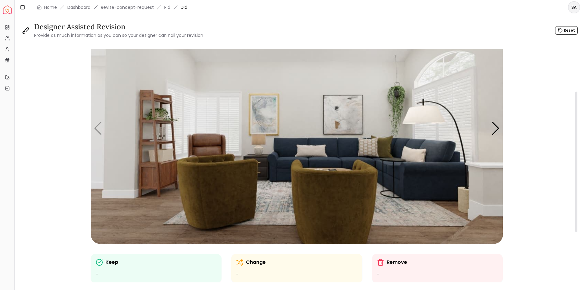
scroll to position [70, 0]
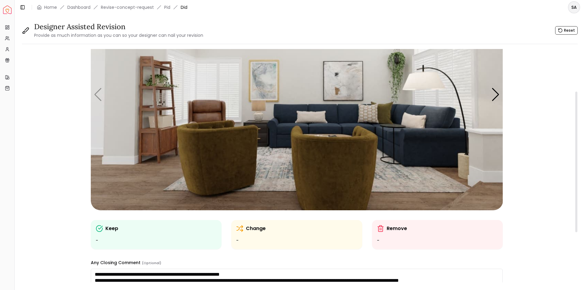
click at [492, 99] on div "Carousel" at bounding box center [297, 95] width 412 height 232
click at [495, 99] on div "Next slide" at bounding box center [495, 94] width 8 height 13
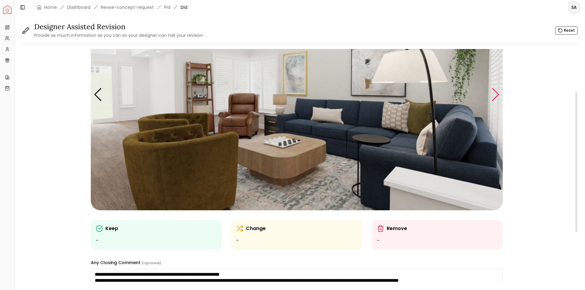
click at [495, 99] on div "Next slide" at bounding box center [495, 94] width 8 height 13
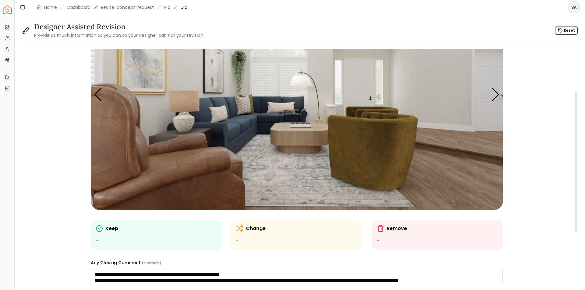
click at [495, 99] on div "Next slide" at bounding box center [495, 94] width 8 height 13
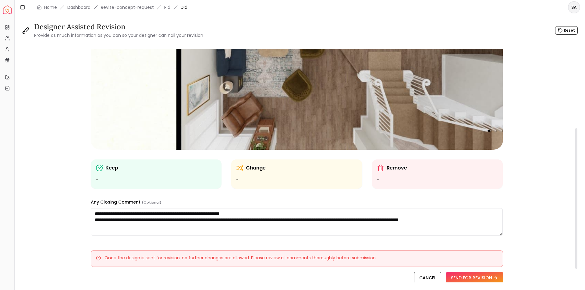
scroll to position [131, 0]
click at [497, 219] on textarea "**********" at bounding box center [297, 221] width 412 height 27
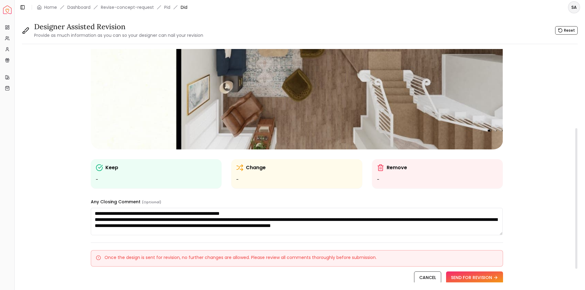
drag, startPoint x: 220, startPoint y: 214, endPoint x: 257, endPoint y: 213, distance: 37.8
click at [257, 213] on textarea "**********" at bounding box center [297, 221] width 412 height 27
click at [263, 212] on textarea "**********" at bounding box center [297, 221] width 412 height 27
click at [458, 225] on textarea "**********" at bounding box center [297, 221] width 412 height 27
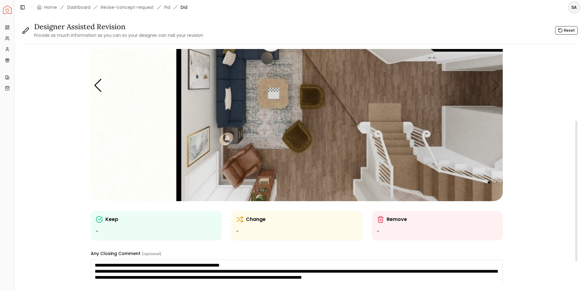
scroll to position [162, 0]
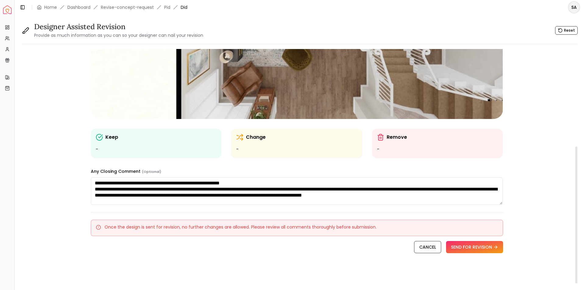
drag, startPoint x: 477, startPoint y: 196, endPoint x: 440, endPoint y: 196, distance: 36.8
click at [440, 196] on textarea "**********" at bounding box center [297, 191] width 412 height 27
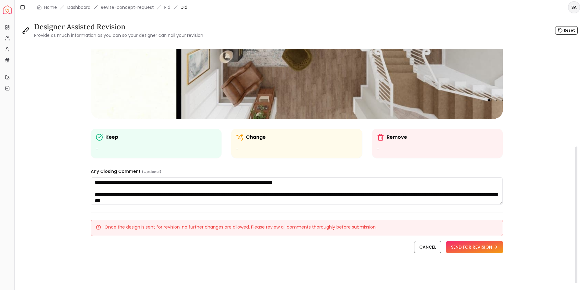
click at [227, 195] on textarea "**********" at bounding box center [297, 191] width 412 height 27
click at [377, 195] on textarea "**********" at bounding box center [297, 191] width 412 height 27
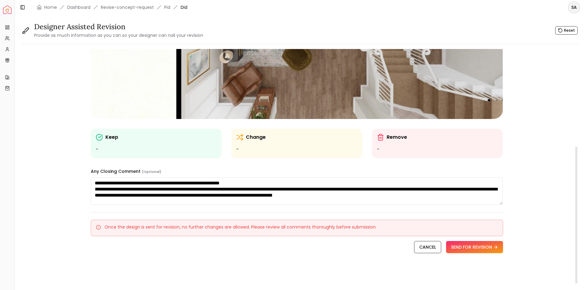
click at [237, 183] on textarea "**********" at bounding box center [297, 191] width 412 height 27
drag, startPoint x: 172, startPoint y: 189, endPoint x: 214, endPoint y: 191, distance: 42.4
click at [214, 191] on textarea "**********" at bounding box center [297, 191] width 412 height 27
drag, startPoint x: 389, startPoint y: 192, endPoint x: 432, endPoint y: 191, distance: 42.3
click at [432, 191] on textarea "**********" at bounding box center [297, 191] width 412 height 27
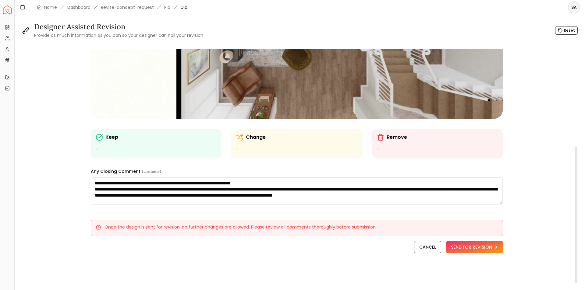
click at [99, 195] on textarea "**********" at bounding box center [297, 191] width 412 height 27
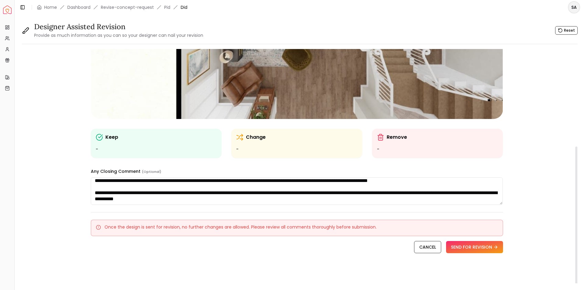
scroll to position [27, 0]
click at [150, 182] on textarea "**********" at bounding box center [297, 191] width 412 height 27
click at [185, 197] on textarea "**********" at bounding box center [297, 191] width 412 height 27
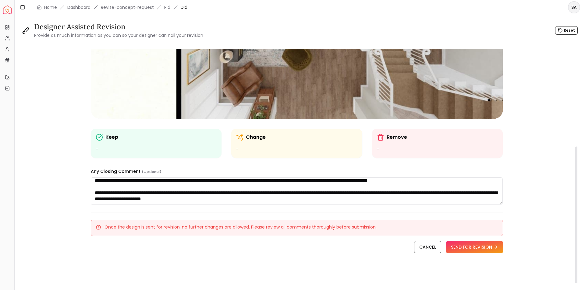
drag, startPoint x: 267, startPoint y: 198, endPoint x: 113, endPoint y: 202, distance: 153.8
click at [113, 202] on textarea "**********" at bounding box center [297, 191] width 412 height 27
click at [380, 201] on textarea "**********" at bounding box center [297, 191] width 412 height 27
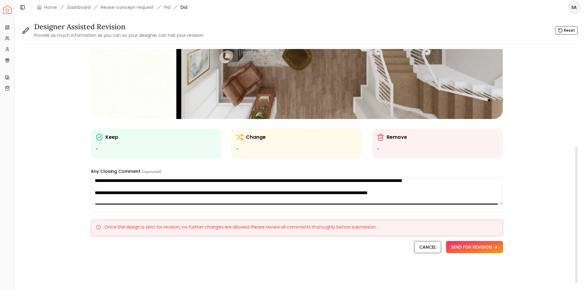
scroll to position [0, 0]
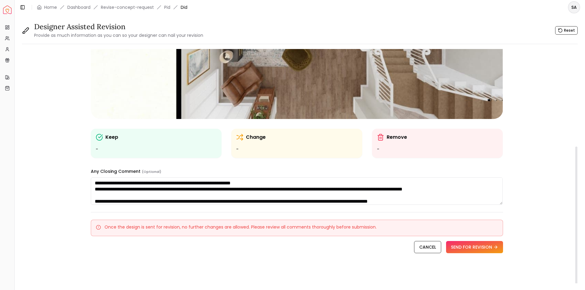
click at [95, 181] on textarea "**********" at bounding box center [297, 191] width 412 height 27
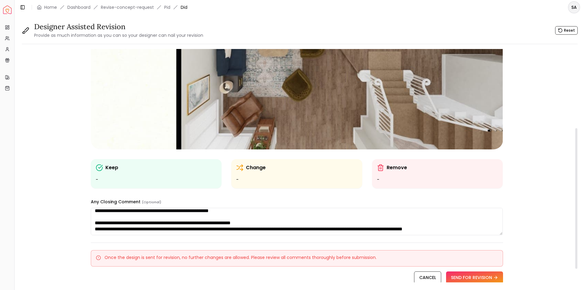
scroll to position [25, 0]
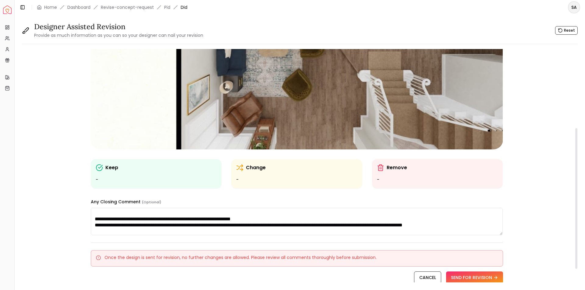
click at [225, 220] on textarea "**********" at bounding box center [297, 221] width 412 height 27
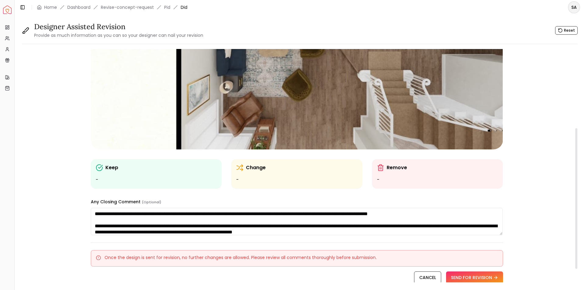
scroll to position [57, 0]
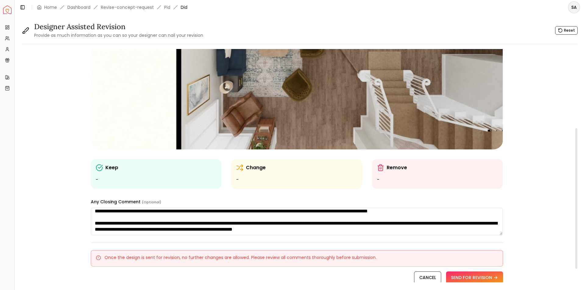
click at [241, 224] on textarea "**********" at bounding box center [297, 221] width 412 height 27
drag, startPoint x: 230, startPoint y: 222, endPoint x: 244, endPoint y: 226, distance: 15.0
click at [244, 226] on textarea "**********" at bounding box center [297, 221] width 412 height 27
click at [400, 232] on textarea "**********" at bounding box center [297, 221] width 412 height 27
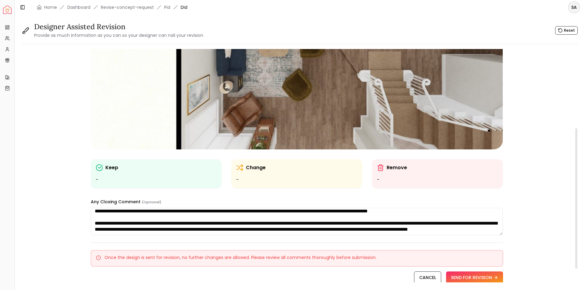
click at [298, 223] on textarea at bounding box center [297, 221] width 412 height 27
click at [272, 233] on textarea at bounding box center [297, 221] width 412 height 27
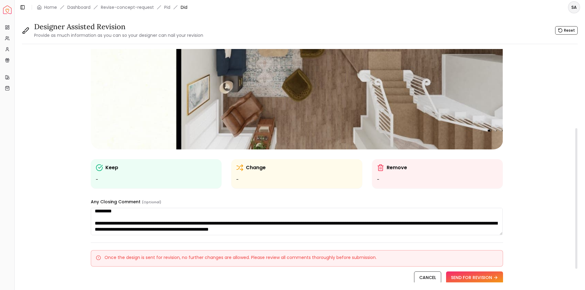
scroll to position [0, 0]
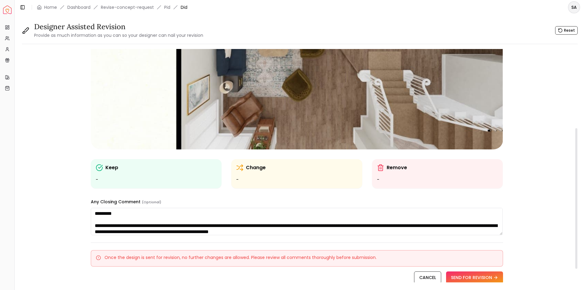
click at [139, 225] on textarea at bounding box center [297, 221] width 412 height 27
click at [285, 230] on textarea at bounding box center [297, 221] width 412 height 27
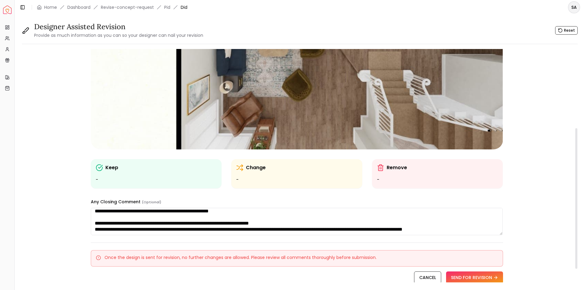
scroll to position [30, 0]
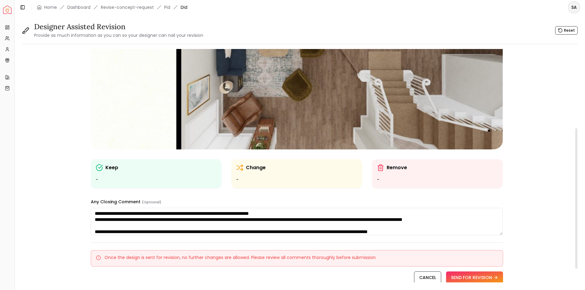
drag, startPoint x: 244, startPoint y: 221, endPoint x: 302, endPoint y: 219, distance: 57.9
click at [302, 219] on textarea at bounding box center [297, 221] width 412 height 27
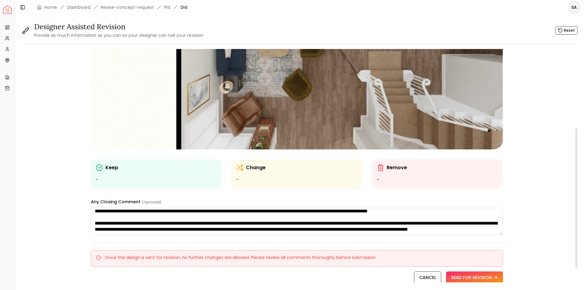
drag, startPoint x: 211, startPoint y: 218, endPoint x: 240, endPoint y: 220, distance: 29.4
click at [240, 220] on textarea at bounding box center [297, 221] width 412 height 27
click at [219, 232] on textarea at bounding box center [297, 221] width 412 height 27
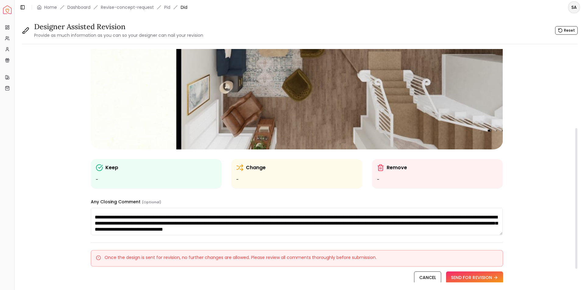
scroll to position [63, 0]
drag, startPoint x: 146, startPoint y: 227, endPoint x: 172, endPoint y: 227, distance: 26.8
click at [190, 229] on textarea at bounding box center [297, 221] width 412 height 27
click at [124, 229] on textarea at bounding box center [297, 221] width 412 height 27
click at [255, 229] on textarea at bounding box center [297, 221] width 412 height 27
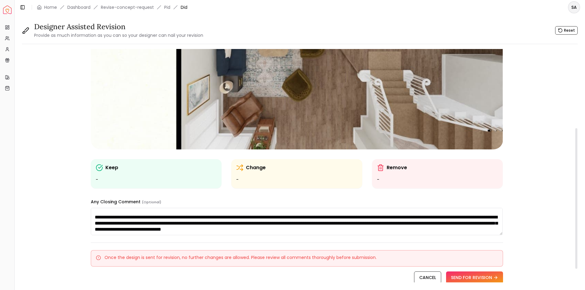
click at [256, 229] on textarea at bounding box center [297, 221] width 412 height 27
click at [277, 226] on textarea at bounding box center [297, 221] width 412 height 27
click at [273, 229] on textarea at bounding box center [297, 221] width 412 height 27
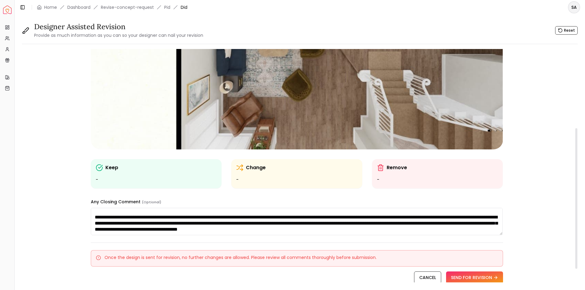
click at [273, 229] on textarea at bounding box center [297, 221] width 412 height 27
click at [425, 228] on textarea at bounding box center [297, 221] width 412 height 27
drag, startPoint x: 179, startPoint y: 226, endPoint x: 219, endPoint y: 225, distance: 39.6
click at [219, 225] on textarea at bounding box center [297, 221] width 412 height 27
click at [388, 224] on textarea at bounding box center [297, 221] width 412 height 27
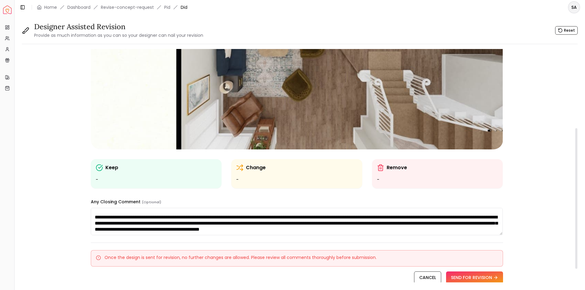
drag, startPoint x: 212, startPoint y: 228, endPoint x: 284, endPoint y: 254, distance: 75.9
click at [213, 228] on textarea at bounding box center [297, 221] width 412 height 27
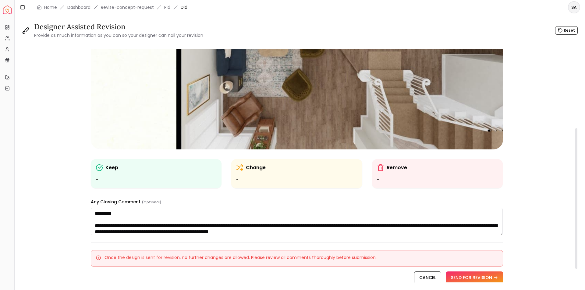
scroll to position [30, 0]
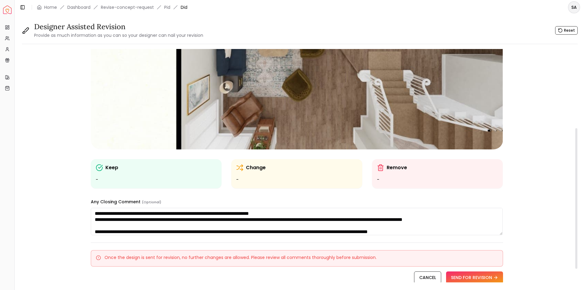
click at [388, 222] on textarea at bounding box center [297, 221] width 412 height 27
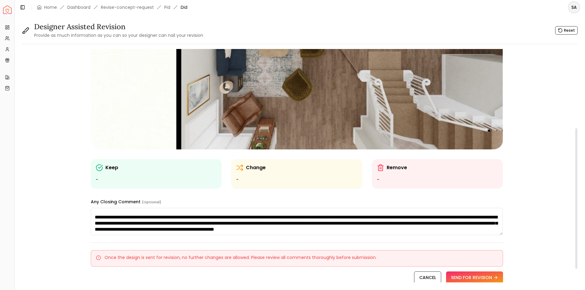
scroll to position [63, 0]
type textarea "**********"
click at [468, 275] on button "SEND FOR REVISION" at bounding box center [474, 278] width 57 height 12
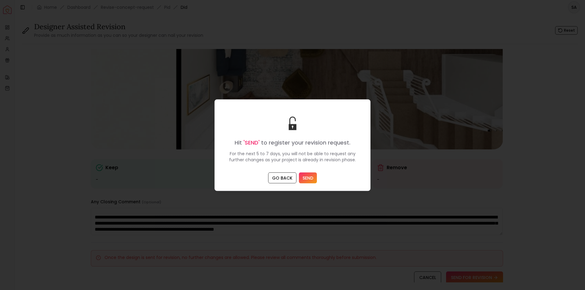
click at [301, 178] on button "SEND" at bounding box center [308, 177] width 18 height 11
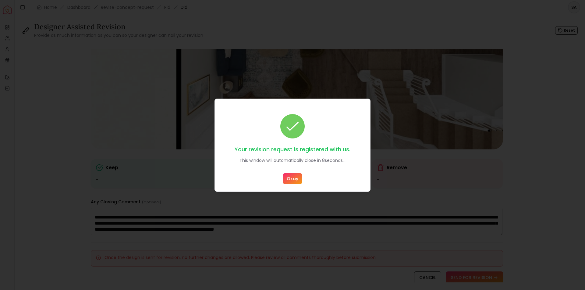
click at [295, 178] on button "Okay" at bounding box center [292, 178] width 19 height 11
